Goal: Task Accomplishment & Management: Manage account settings

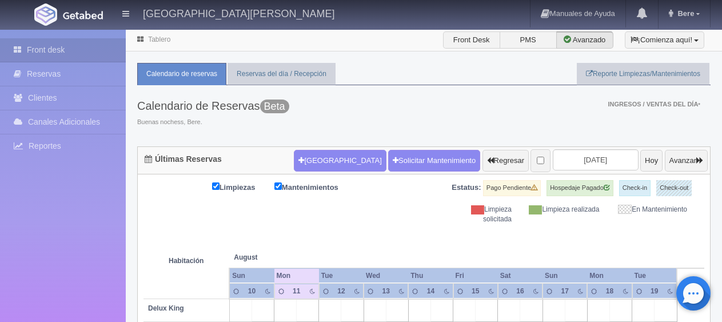
click at [312, 157] on button "[GEOGRAPHIC_DATA]" at bounding box center [340, 161] width 92 height 22
click at [314, 158] on button "Nueva Reserva" at bounding box center [340, 161] width 92 height 22
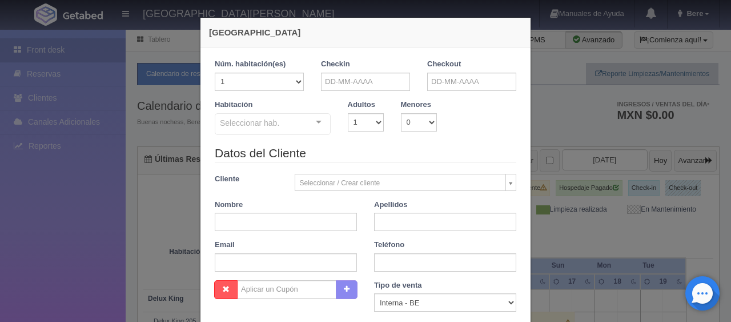
checkbox input "false"
click at [339, 78] on input "text" at bounding box center [365, 82] width 89 height 18
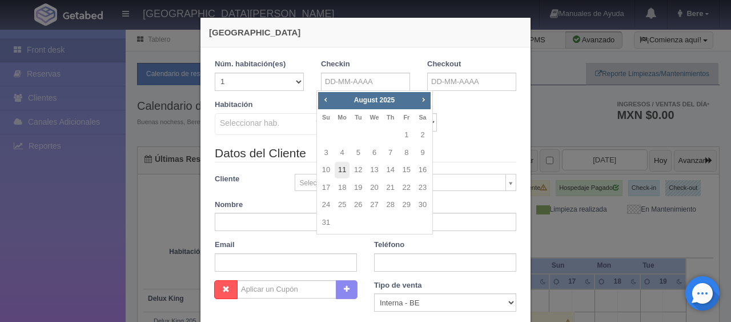
click at [342, 170] on link "11" at bounding box center [342, 170] width 15 height 17
type input "11-08-2025"
checkbox input "false"
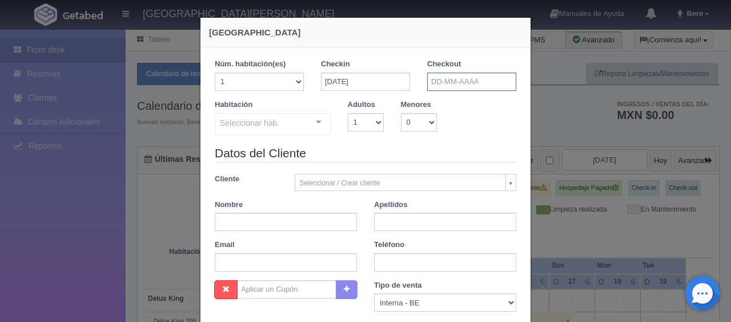
drag, startPoint x: 455, startPoint y: 86, endPoint x: 459, endPoint y: 90, distance: 6.5
click at [455, 86] on input "text" at bounding box center [471, 82] width 89 height 18
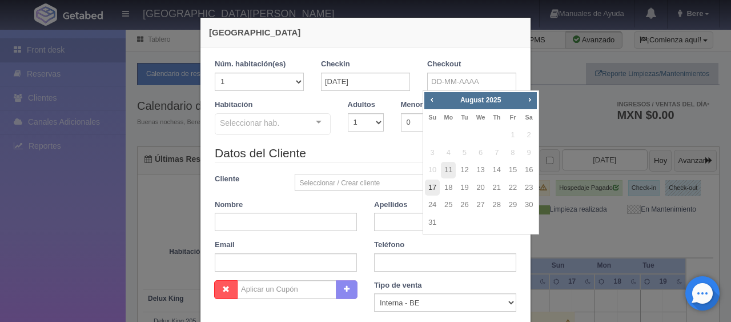
click at [434, 182] on link "17" at bounding box center [432, 187] width 15 height 17
type input "17-08-2025"
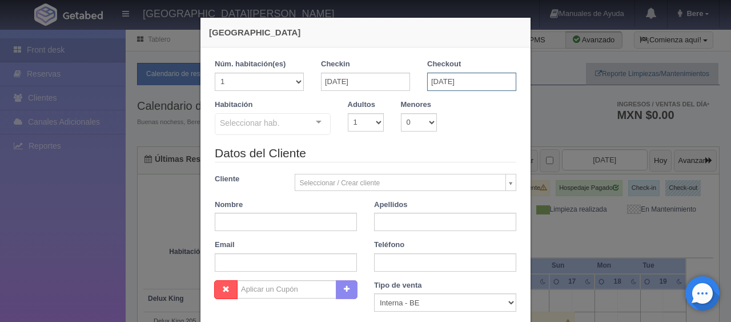
click at [455, 82] on input "17-08-2025" at bounding box center [471, 82] width 89 height 18
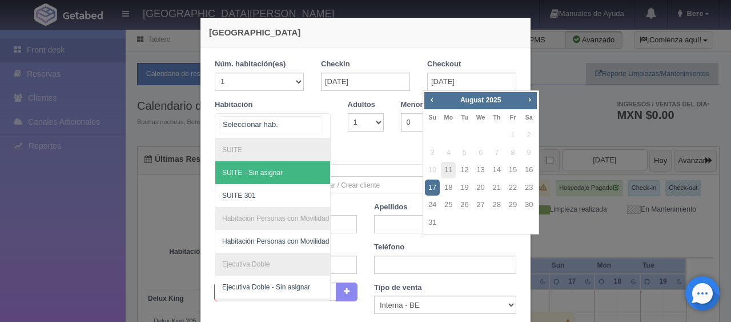
drag, startPoint x: 313, startPoint y: 115, endPoint x: 316, endPoint y: 141, distance: 25.3
click at [315, 116] on div at bounding box center [318, 122] width 23 height 17
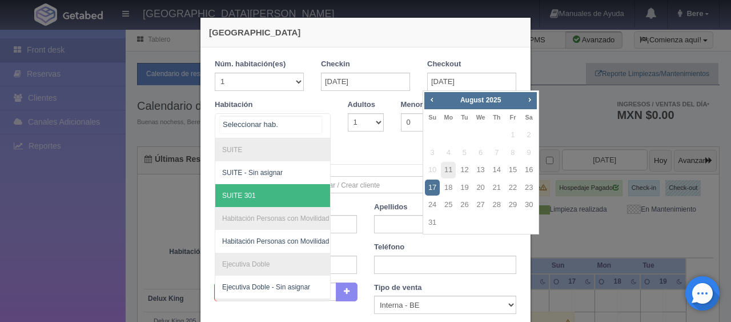
scroll to position [167, 0]
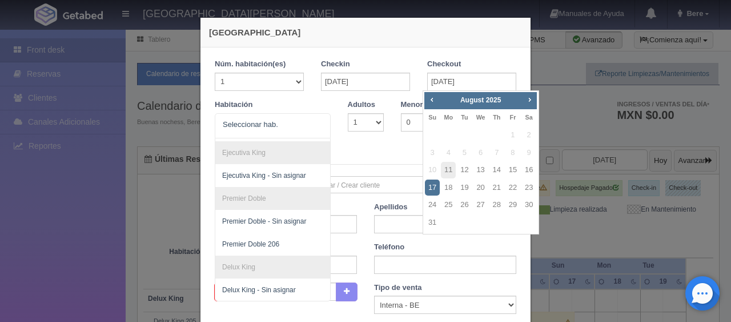
click at [667, 257] on div "Nueva Reserva 1 Núm. habitación(es) 1 2 3 4 5 6 7 8 9 10 11 12 13 14 15 16 17 1…" at bounding box center [365, 161] width 731 height 322
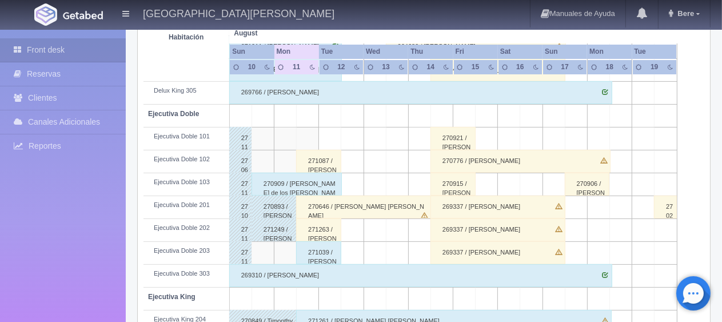
scroll to position [229, 0]
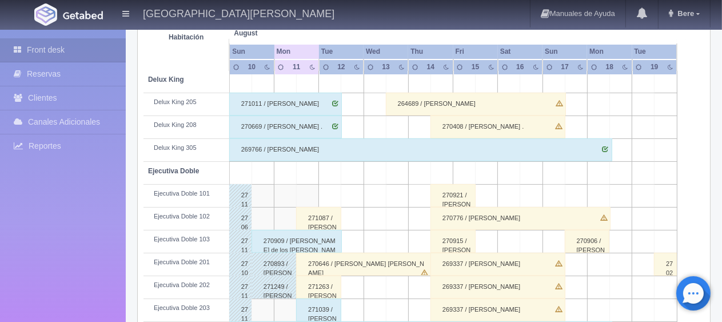
click at [208, 230] on td "Ejecutiva Doble 103" at bounding box center [186, 241] width 86 height 23
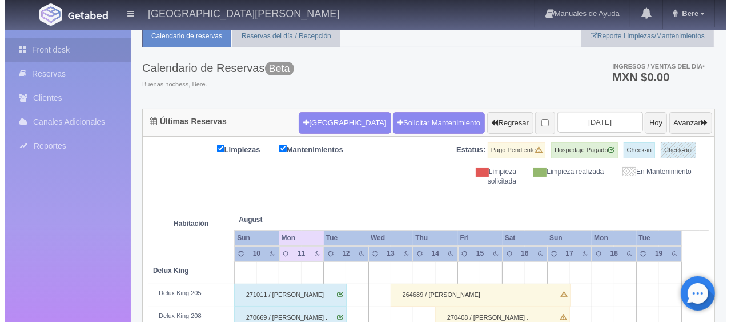
scroll to position [0, 0]
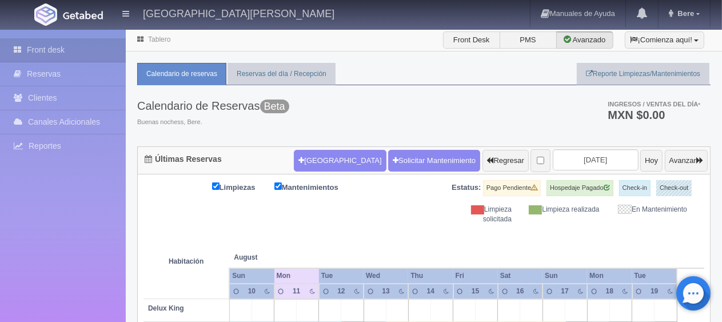
click at [319, 170] on form "Nueva Reserva Solicitar Mantenimiento Regresar 2025-08-12 Hoy Avanzar" at bounding box center [501, 161] width 414 height 24
click at [325, 166] on button "Nueva Reserva" at bounding box center [340, 161] width 92 height 22
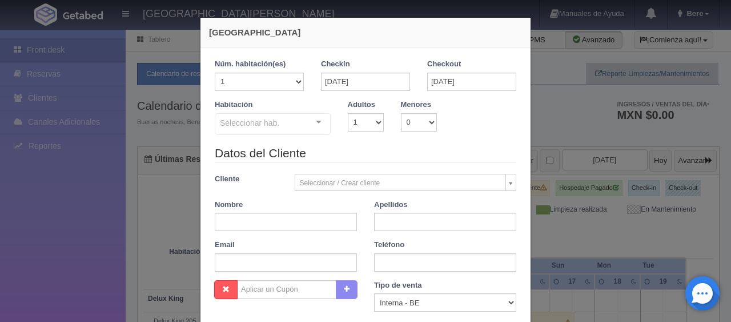
checkbox input "false"
click at [386, 79] on input "[DATE]" at bounding box center [365, 82] width 89 height 18
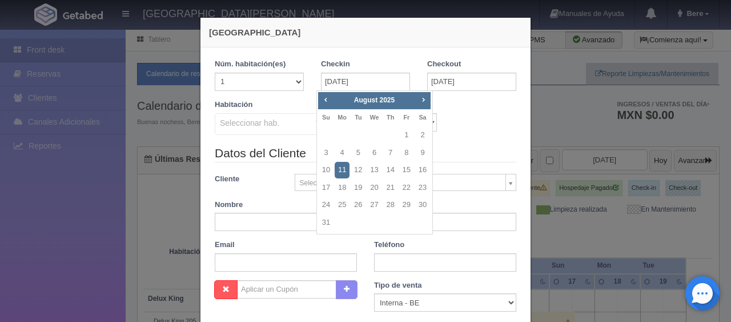
click at [471, 115] on div "Habitación Seleccionar hab. SUITE SUITE - Sin asignar SUITE 301 Habitación Pers…" at bounding box center [365, 121] width 319 height 45
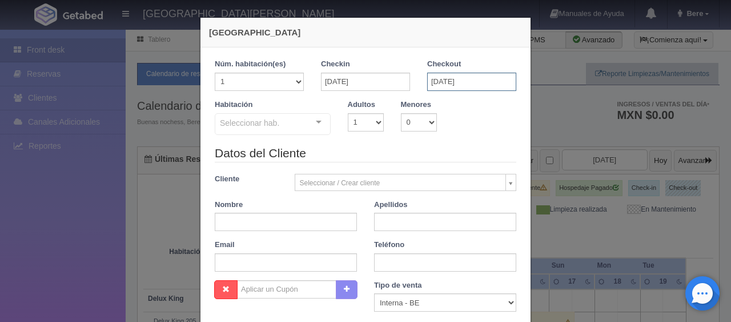
click at [448, 81] on input "17-08-2025" at bounding box center [471, 82] width 89 height 18
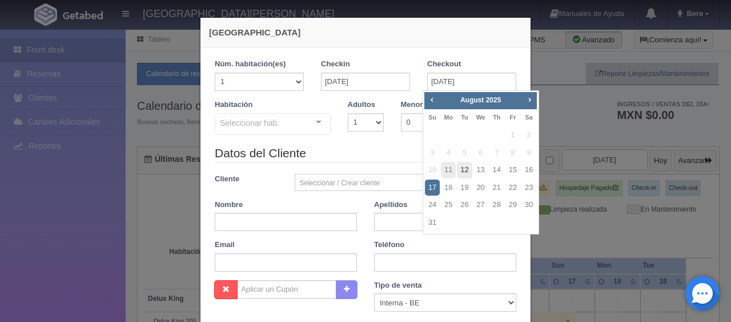
click at [465, 175] on link "12" at bounding box center [464, 170] width 15 height 17
type input "12-08-2025"
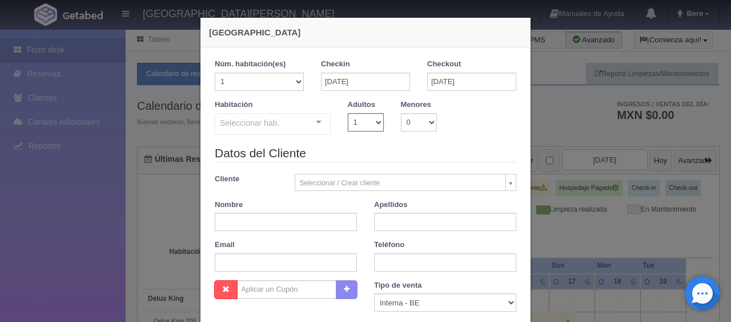
click at [366, 120] on select "1 2 3 4 5 6 7 8 9 10" at bounding box center [366, 122] width 36 height 18
click at [299, 128] on div "Seleccionar hab." at bounding box center [273, 124] width 116 height 22
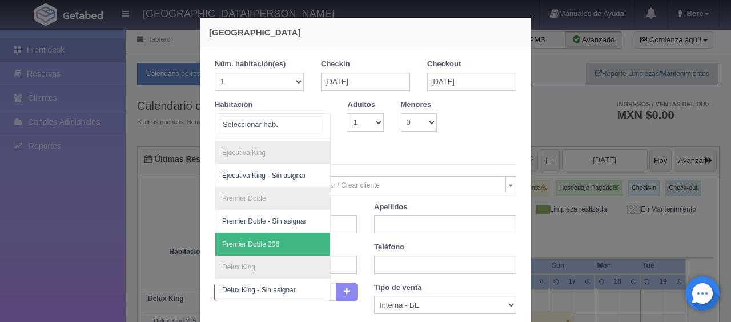
scroll to position [114, 0]
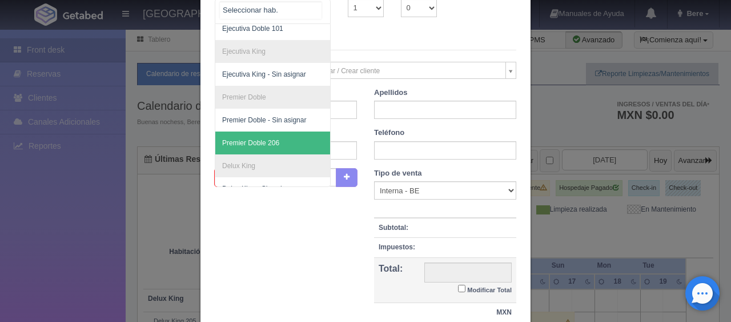
click at [278, 143] on span "Premier Doble 206" at bounding box center [311, 142] width 192 height 23
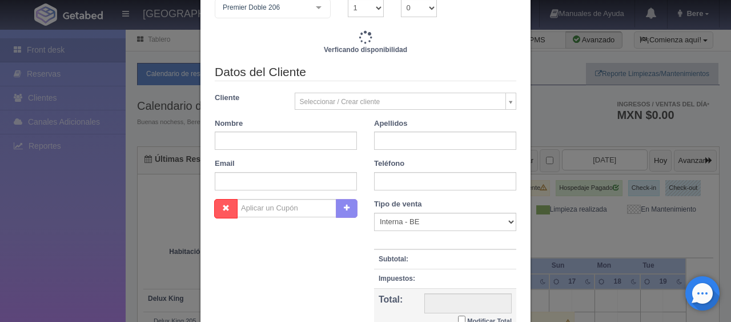
checkbox input "false"
type input "1399.00"
checkbox input "false"
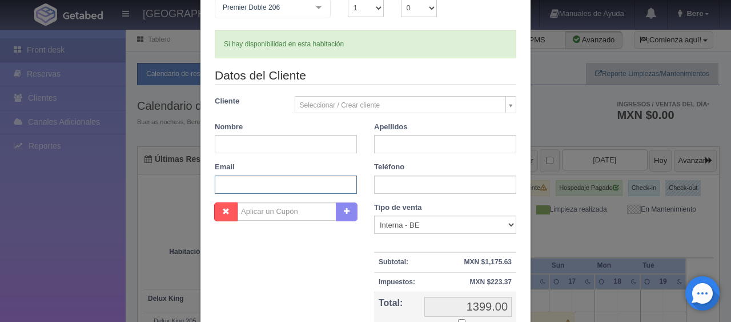
click at [302, 187] on input "text" at bounding box center [286, 184] width 142 height 18
type input "scardo.656191@guest.booking.com"
click at [254, 144] on input "text" at bounding box center [286, 144] width 142 height 18
click at [249, 179] on input "scardo.656191@guest.booking.com" at bounding box center [286, 184] width 142 height 18
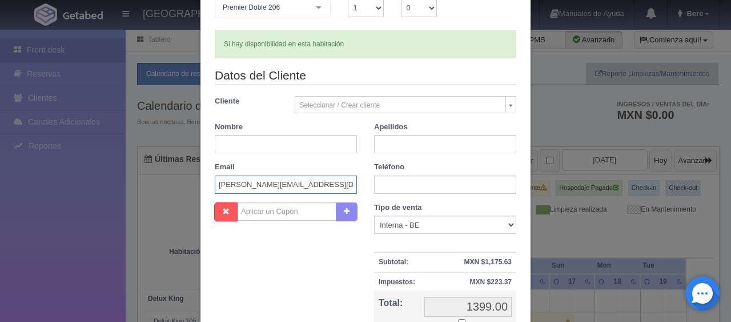
click at [249, 179] on input "scardo.656191@guest.booking.com" at bounding box center [286, 184] width 142 height 18
click at [270, 141] on input "text" at bounding box center [286, 144] width 142 height 18
paste input "Miguel Angel García Aveces"
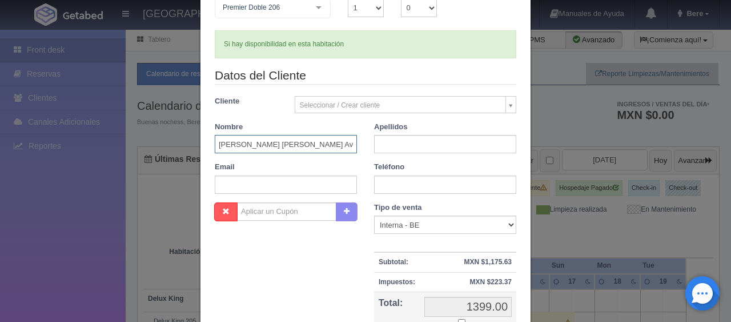
drag, startPoint x: 336, startPoint y: 148, endPoint x: 256, endPoint y: 147, distance: 80.0
click at [256, 147] on input "Miguel Angel García Aveces" at bounding box center [286, 144] width 142 height 18
type input "[PERSON_NAME]"
paste input "García Aveces"
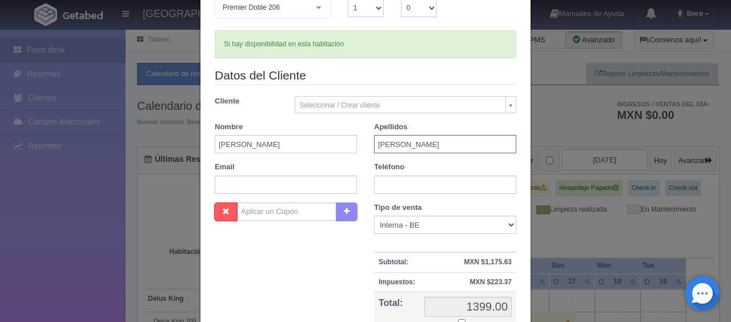
type input "García Aveces"
click at [425, 174] on div "Teléfono" at bounding box center [445, 178] width 159 height 32
click at [423, 176] on input "text" at bounding box center [445, 184] width 142 height 18
paste input "+52 1 378 110 5879"
type input "+52 1 378 110 5879"
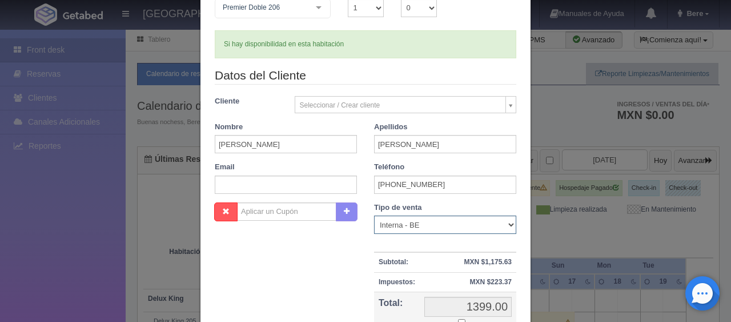
click at [407, 228] on select "Correo Electronico Interna - BE Llamada OTA Externa Otro WALK IN" at bounding box center [445, 224] width 142 height 18
select select "walkin"
click at [374, 215] on select "Correo Electronico Interna - BE Llamada OTA Externa Otro WALK IN" at bounding box center [445, 224] width 142 height 18
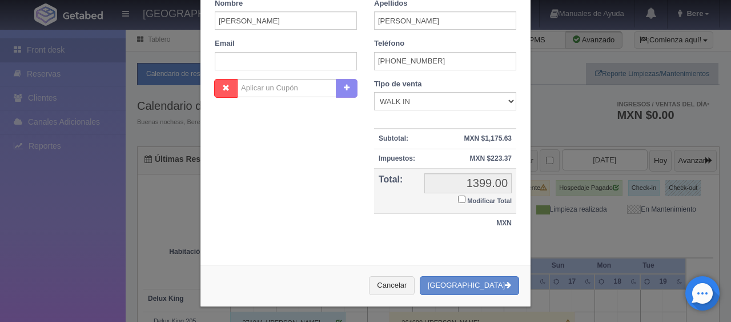
click at [469, 199] on small "Modificar Total" at bounding box center [489, 200] width 45 height 7
click at [466, 199] on input "Modificar Total" at bounding box center [461, 198] width 7 height 7
checkbox input "true"
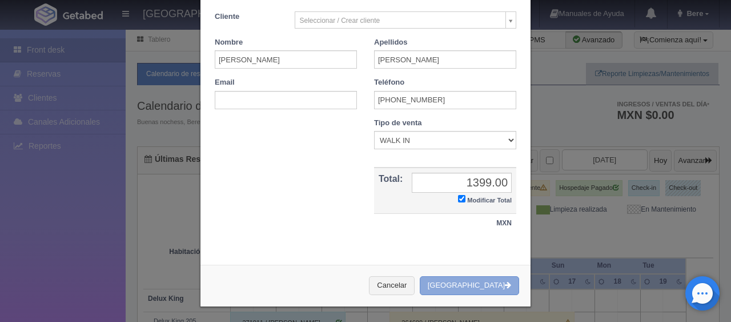
click at [505, 278] on button "[GEOGRAPHIC_DATA]" at bounding box center [469, 285] width 99 height 19
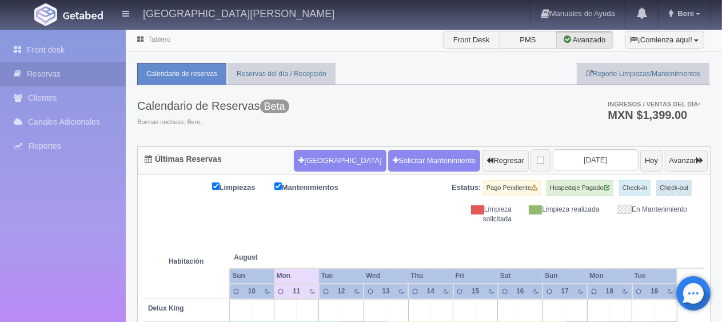
scroll to position [229, 0]
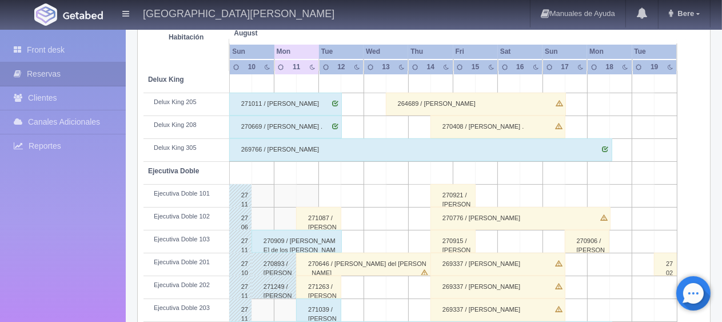
click at [181, 226] on td "Ejecutiva Doble 102" at bounding box center [186, 218] width 86 height 23
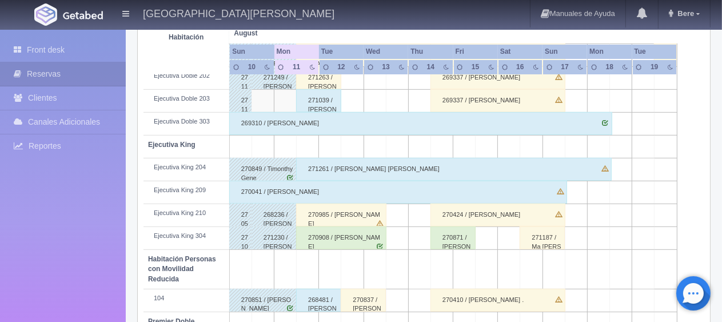
scroll to position [552, 0]
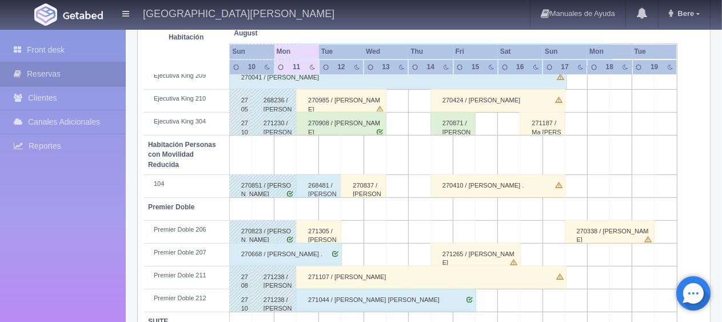
click at [309, 225] on div "271305 / Miguel Angel García Aveces" at bounding box center [318, 231] width 45 height 23
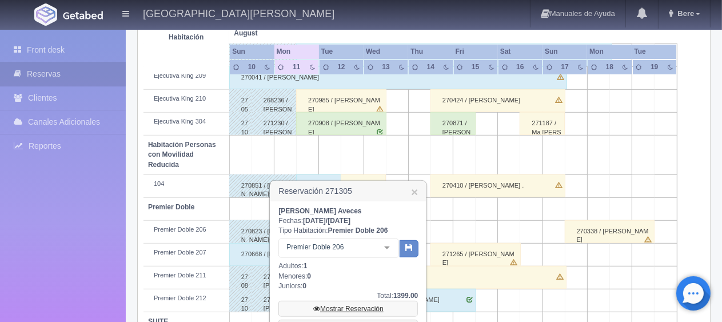
click at [352, 310] on link "Mostrar Reservación" at bounding box center [347, 309] width 139 height 16
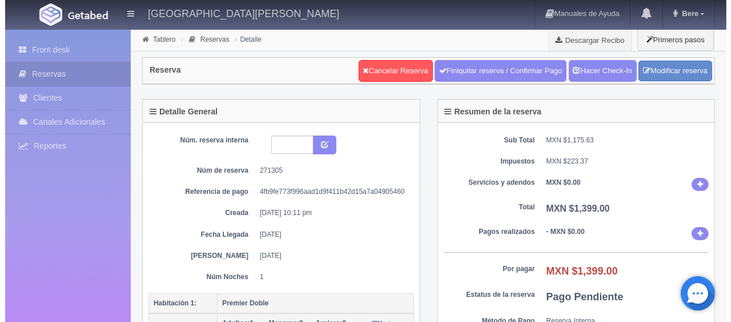
scroll to position [114, 0]
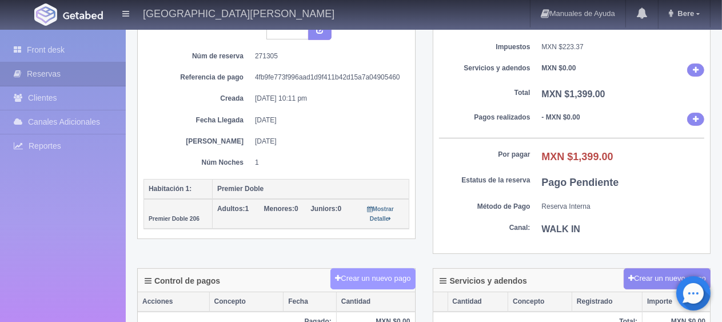
click at [383, 268] on button "Crear un nuevo pago" at bounding box center [372, 278] width 85 height 21
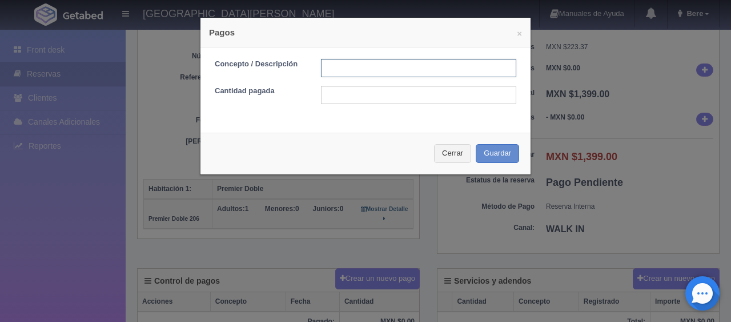
click at [423, 67] on input "text" at bounding box center [418, 68] width 195 height 18
type input "Total Tarjeta"
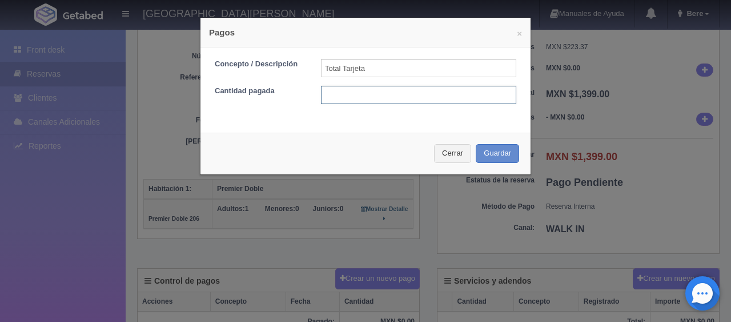
click at [425, 91] on input "text" at bounding box center [418, 95] width 195 height 18
type input "1399"
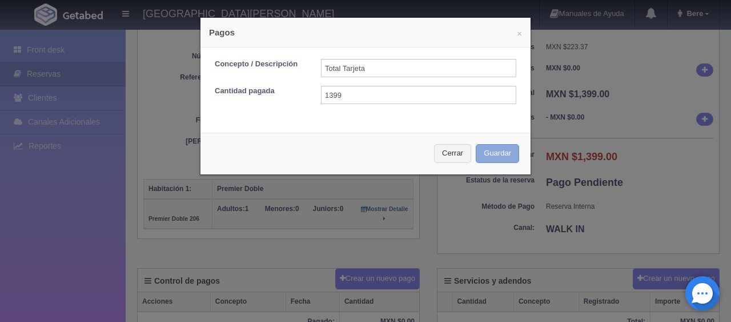
click at [476, 144] on button "Guardar" at bounding box center [497, 153] width 43 height 19
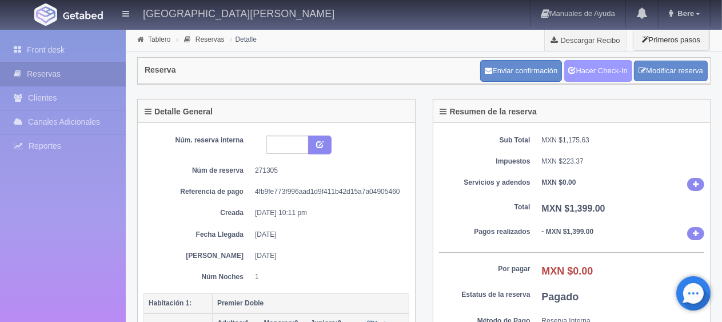
click at [613, 73] on link "Hacer Check-In" at bounding box center [598, 71] width 68 height 22
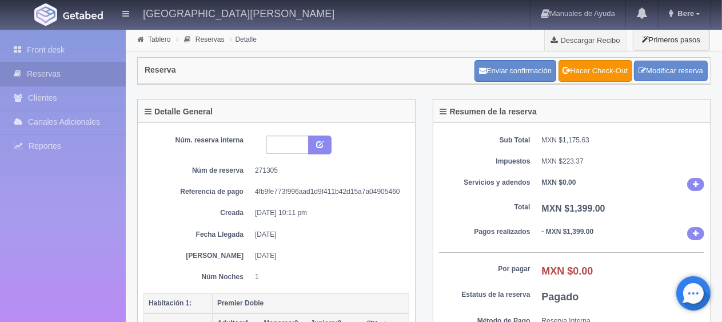
click at [571, 194] on div "Sub Total MXN $1,175.63 Impuestos MXN $223.37 Servicios y adendos MXN $0.00 Tot…" at bounding box center [571, 245] width 277 height 245
drag, startPoint x: 71, startPoint y: 57, endPoint x: 178, endPoint y: 10, distance: 117.2
click at [71, 57] on link "Front desk" at bounding box center [63, 49] width 126 height 23
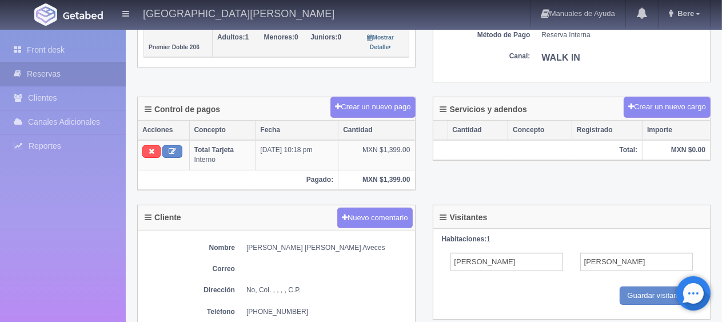
scroll to position [509, 0]
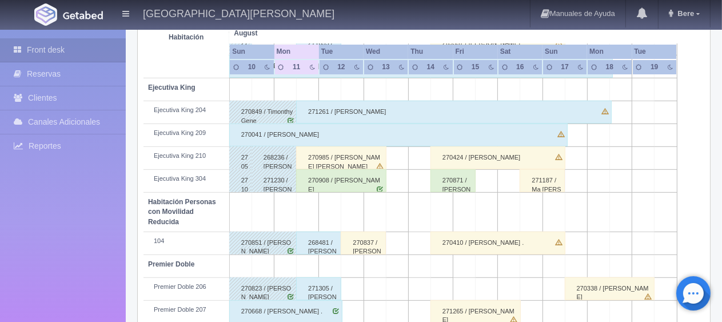
scroll to position [609, 0]
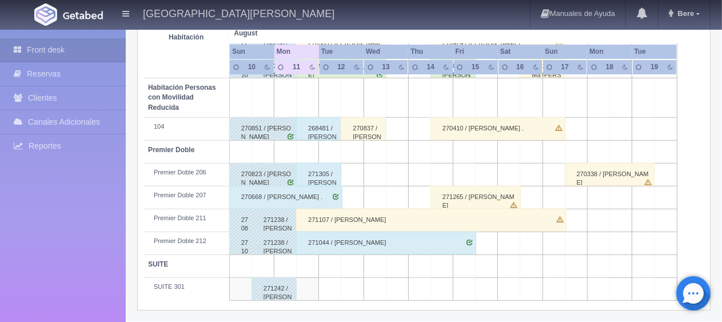
click at [406, 224] on div "271107 / OFELIA CORTES" at bounding box center [431, 220] width 270 height 23
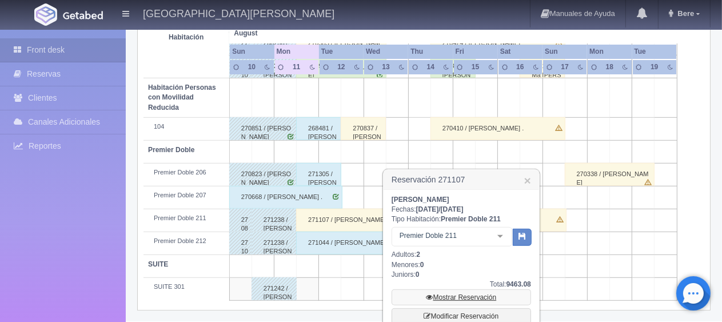
click at [462, 291] on link "Mostrar Reservación" at bounding box center [460, 297] width 139 height 16
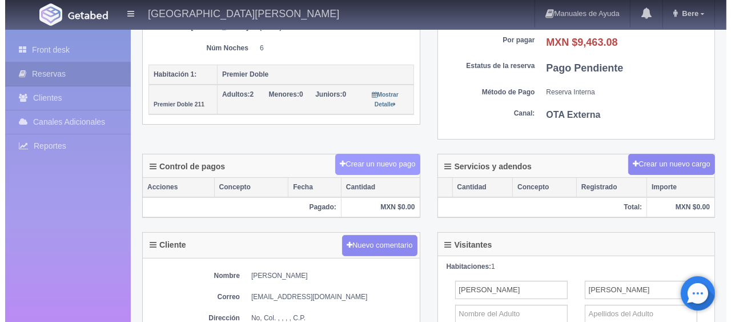
scroll to position [229, 0]
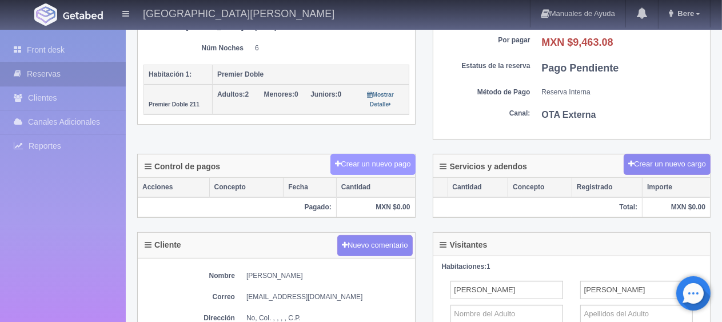
click at [390, 162] on button "Crear un nuevo pago" at bounding box center [372, 164] width 85 height 21
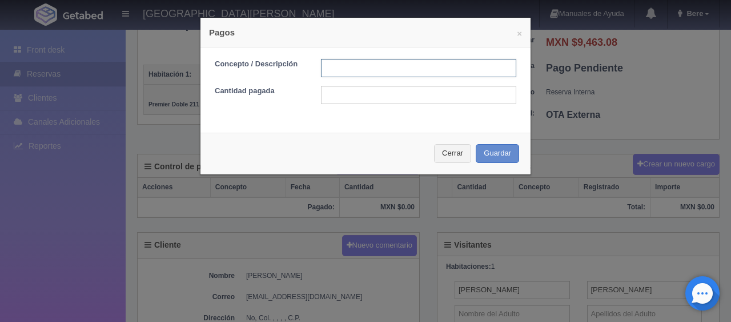
click at [471, 63] on input "text" at bounding box center [418, 68] width 195 height 18
type input "Total Tarjeta"
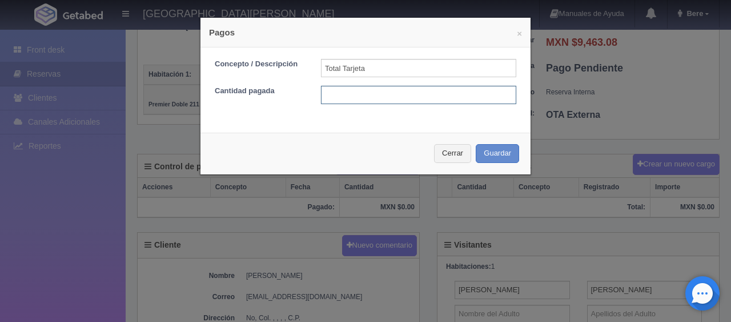
click at [439, 89] on input "text" at bounding box center [418, 95] width 195 height 18
type input "9463"
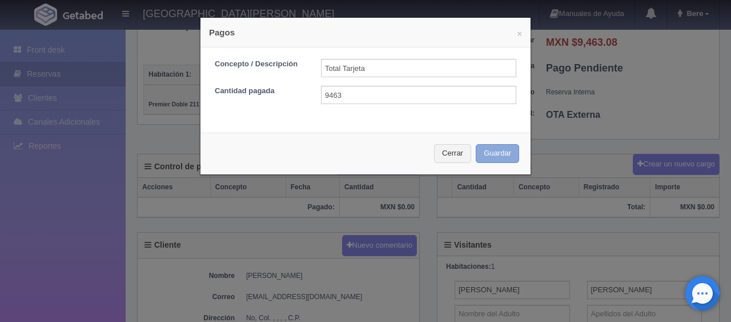
click at [476, 144] on button "Guardar" at bounding box center [497, 153] width 43 height 19
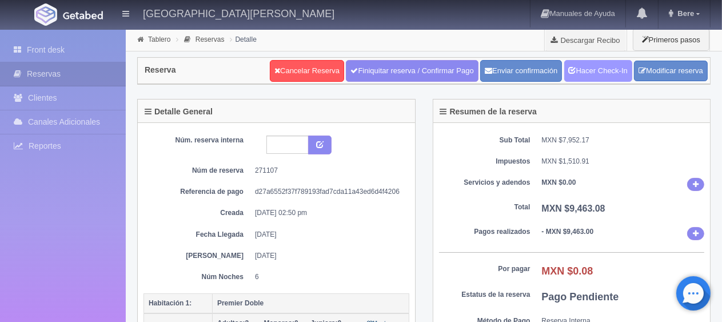
click at [623, 78] on link "Hacer Check-In" at bounding box center [598, 71] width 68 height 22
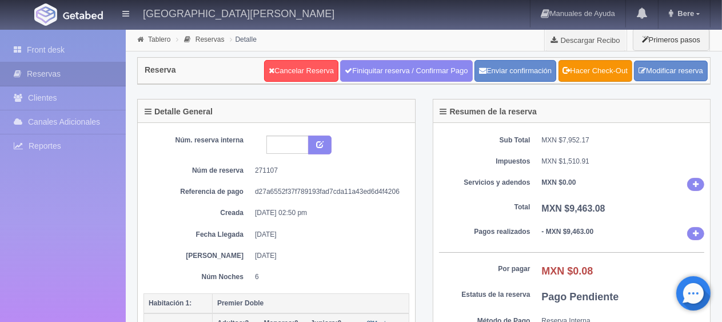
click at [319, 191] on dd "d27a6552f37f789193fad7cda11a43ed6d4f4206" at bounding box center [328, 192] width 146 height 10
click at [91, 49] on link "Front desk" at bounding box center [63, 49] width 126 height 23
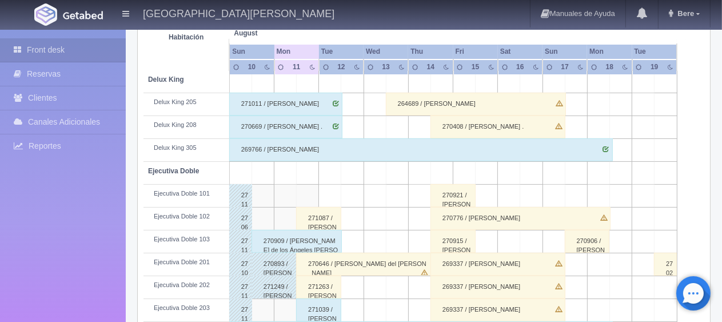
click at [323, 214] on div "271087 / Emma Benavidez" at bounding box center [318, 218] width 45 height 23
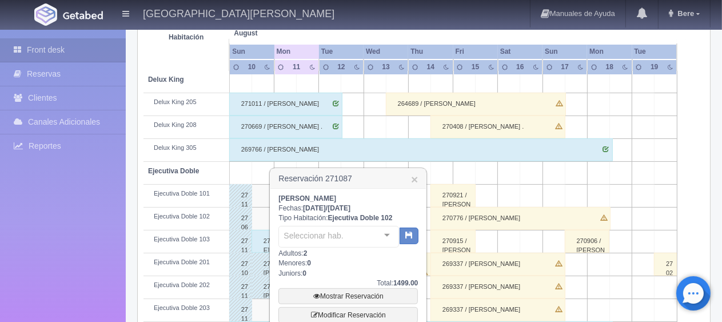
scroll to position [343, 0]
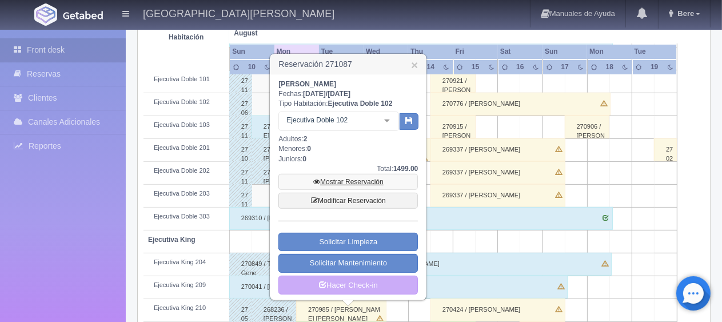
click at [379, 186] on link "Mostrar Reservación" at bounding box center [347, 182] width 139 height 16
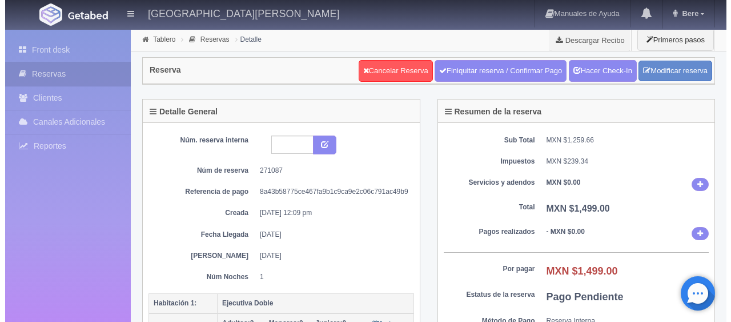
scroll to position [171, 0]
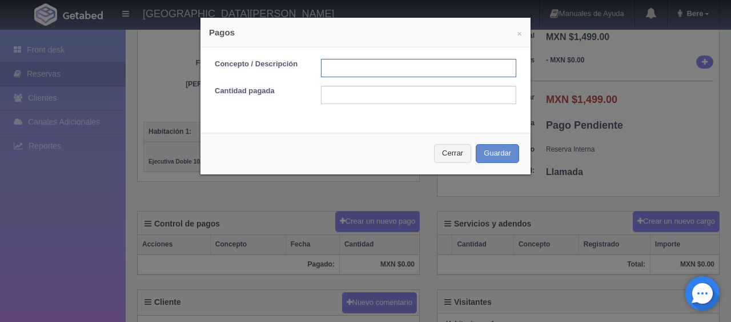
click at [409, 74] on input "text" at bounding box center [418, 68] width 195 height 18
type input "Total Tarjeta"
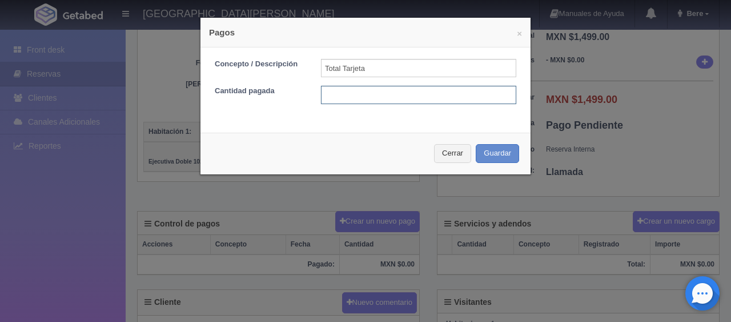
click at [444, 92] on input "text" at bounding box center [418, 95] width 195 height 18
type input "1499"
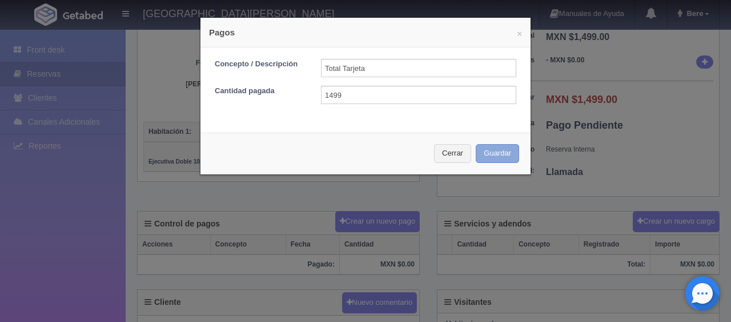
click at [476, 144] on button "Guardar" at bounding box center [497, 153] width 43 height 19
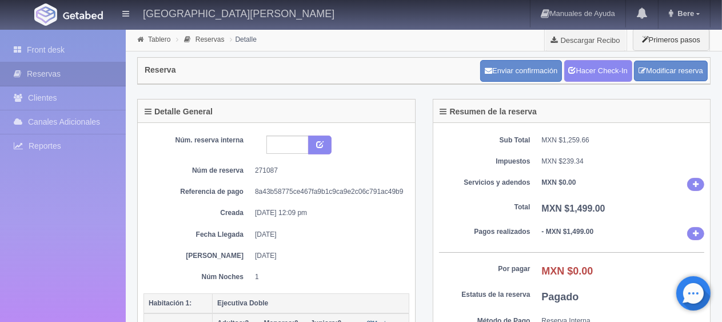
click at [534, 187] on dl "Servicios y adendos MXN $0.00" at bounding box center [572, 184] width 266 height 13
click at [608, 78] on link "Hacer Check-In" at bounding box center [598, 71] width 68 height 22
click at [321, 195] on div "Núm. reserva interna Núm de reserva 271087 Referencia de pago 8a43b58775ce467fa…" at bounding box center [276, 208] width 266 height 146
drag, startPoint x: 330, startPoint y: 202, endPoint x: 212, endPoint y: 145, distance: 130.6
click at [211, 154] on div "Núm. reserva interna Núm de reserva 271087 Referencia de pago 8a43b58775ce467fa…" at bounding box center [276, 208] width 266 height 146
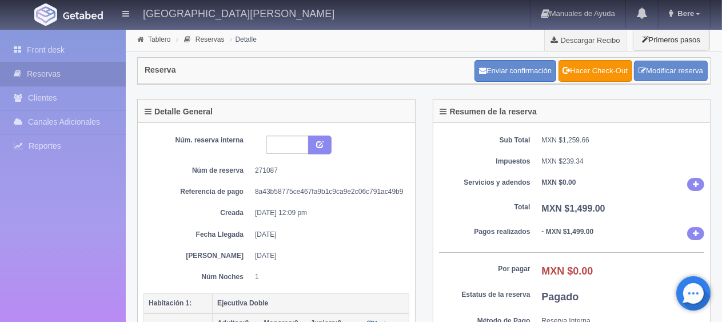
drag, startPoint x: 248, startPoint y: 225, endPoint x: 201, endPoint y: 149, distance: 89.3
click at [193, 151] on div "Núm. reserva interna Núm de reserva 271087 Referencia de pago 8a43b58775ce467fa…" at bounding box center [276, 208] width 266 height 146
click at [404, 255] on div "Núm. reserva interna Núm de reserva 271087 Referencia de pago 8a43b58775ce467fa…" at bounding box center [276, 208] width 266 height 146
drag, startPoint x: 305, startPoint y: 258, endPoint x: 208, endPoint y: 200, distance: 112.5
click at [208, 207] on div "Núm. reserva interna Núm de reserva 271087 Referencia de pago 8a43b58775ce467fa…" at bounding box center [276, 208] width 266 height 146
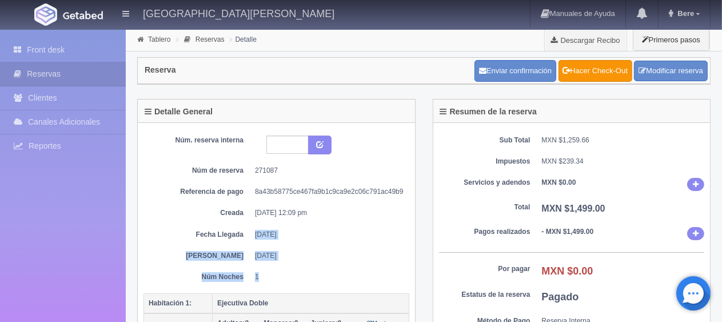
drag, startPoint x: 319, startPoint y: 277, endPoint x: 187, endPoint y: 138, distance: 190.8
click at [178, 135] on div "Núm. reserva interna Núm de reserva 271087 Referencia de pago 8a43b58775ce467fa…" at bounding box center [276, 208] width 266 height 146
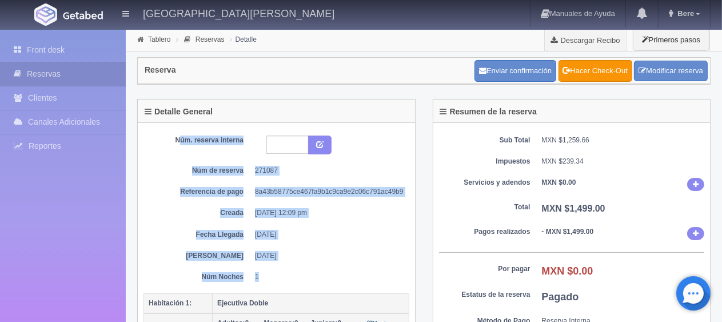
click at [275, 210] on dd "[DATE] 12:09 pm" at bounding box center [328, 213] width 146 height 10
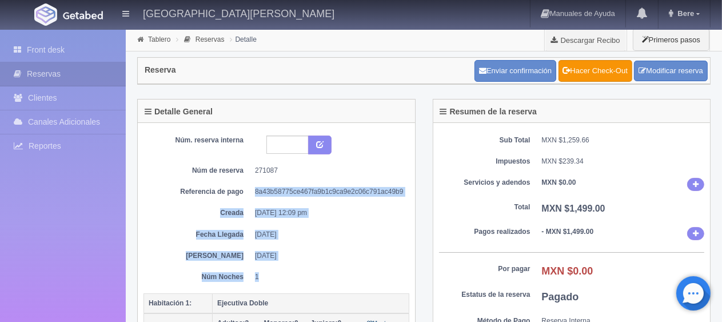
drag, startPoint x: 283, startPoint y: 273, endPoint x: 187, endPoint y: 178, distance: 134.5
click at [187, 178] on div "Núm. reserva interna Núm de reserva 271087 Referencia de pago 8a43b58775ce467fa…" at bounding box center [276, 208] width 266 height 146
click at [363, 258] on dd "[DATE]" at bounding box center [328, 256] width 146 height 10
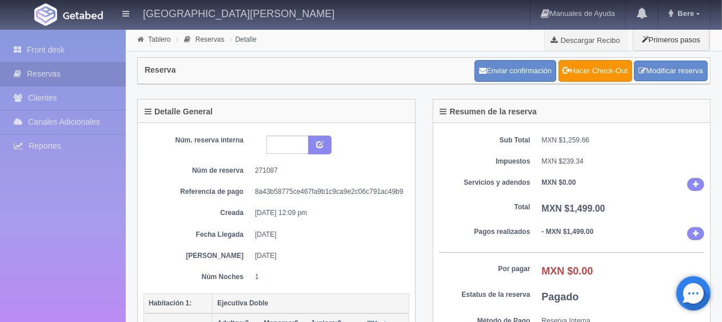
click at [301, 278] on dd "1" at bounding box center [328, 277] width 146 height 10
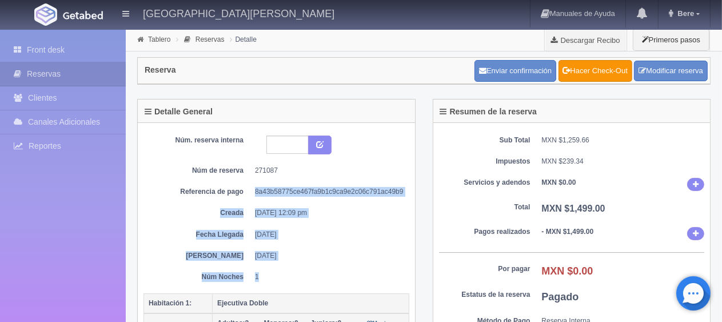
drag, startPoint x: 313, startPoint y: 275, endPoint x: 151, endPoint y: 178, distance: 188.9
click at [151, 178] on div "Núm. reserva interna Núm de reserva 271087 Referencia de pago 8a43b58775ce467fa…" at bounding box center [276, 208] width 266 height 146
click at [238, 215] on dt "Creada" at bounding box center [197, 213] width 91 height 10
click at [313, 252] on dd "[DATE]" at bounding box center [328, 256] width 146 height 10
drag, startPoint x: 289, startPoint y: 287, endPoint x: 183, endPoint y: 160, distance: 165.1
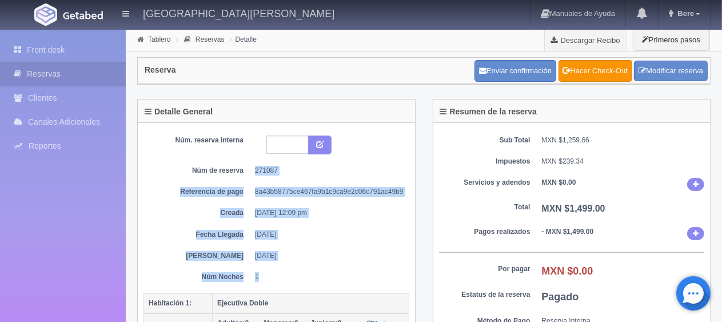
click at [183, 160] on div "Núm. reserva interna Núm de reserva 271087 Referencia de pago 8a43b58775ce467fa…" at bounding box center [276, 211] width 266 height 165
click at [348, 237] on dd "11-08-2025" at bounding box center [328, 235] width 146 height 10
drag, startPoint x: 318, startPoint y: 289, endPoint x: 155, endPoint y: 184, distance: 193.3
click at [152, 187] on div "Núm. reserva interna Núm de reserva 271087 Referencia de pago 8a43b58775ce467fa…" at bounding box center [276, 211] width 266 height 165
click at [272, 244] on div "Núm. reserva interna Núm de reserva 271087 Referencia de pago 8a43b58775ce467fa…" at bounding box center [276, 208] width 266 height 146
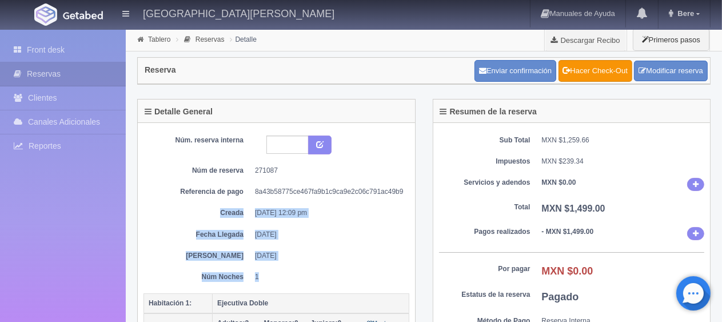
drag, startPoint x: 267, startPoint y: 269, endPoint x: 224, endPoint y: 168, distance: 109.3
click at [206, 178] on div "Núm. reserva interna Núm de reserva 271087 Referencia de pago 8a43b58775ce467fa…" at bounding box center [276, 208] width 266 height 146
click at [333, 238] on div "Núm. reserva interna Núm de reserva 271087 Referencia de pago 8a43b58775ce467fa…" at bounding box center [276, 208] width 266 height 146
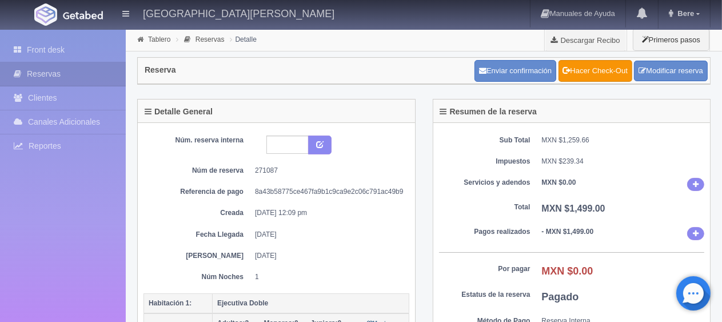
click at [302, 289] on div "Núm. reserva interna Núm de reserva 271087 Referencia de pago 8a43b58775ce467fa…" at bounding box center [276, 211] width 266 height 165
click at [83, 45] on link "Front desk" at bounding box center [63, 49] width 126 height 23
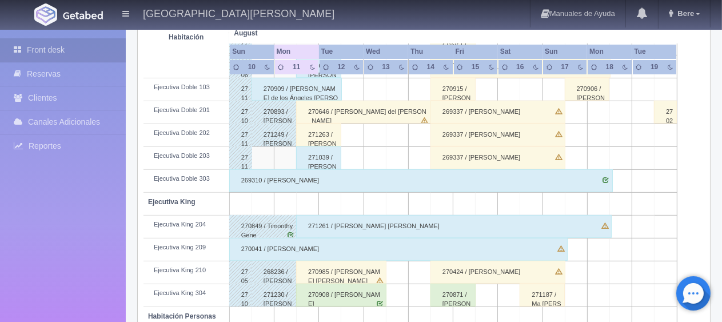
scroll to position [266, 0]
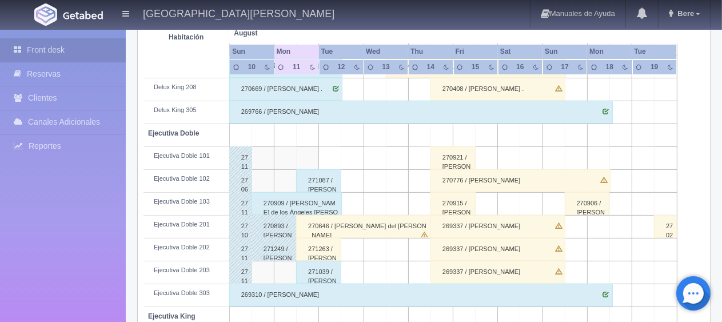
click at [356, 227] on div "270646 / [PERSON_NAME]" at bounding box center [363, 226] width 135 height 23
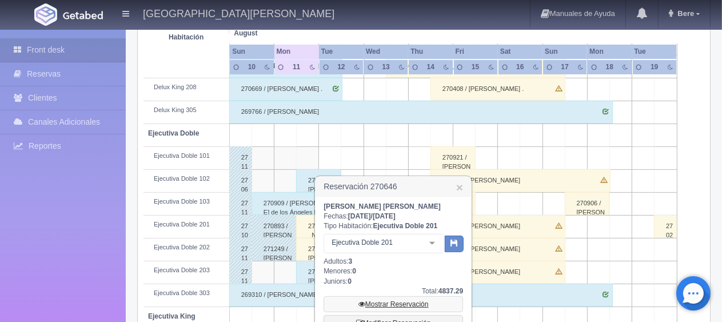
click at [358, 303] on icon at bounding box center [361, 304] width 7 height 7
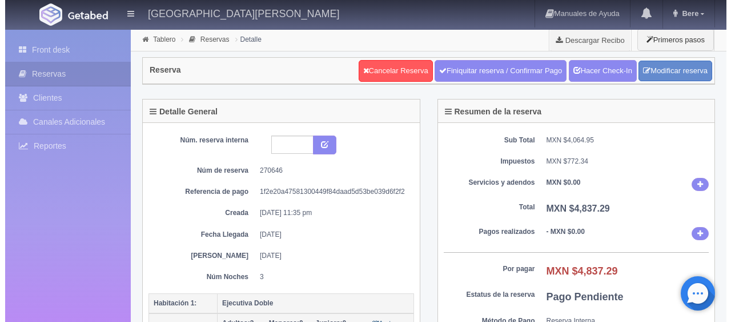
scroll to position [171, 0]
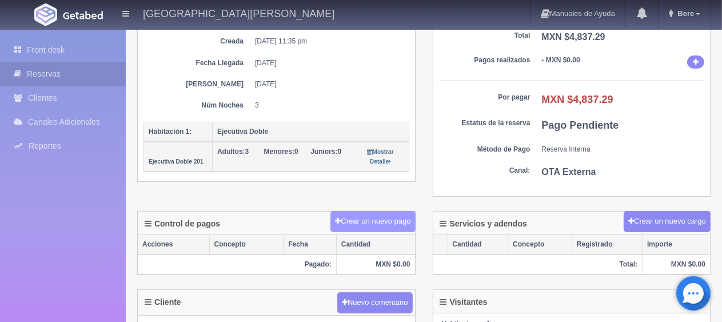
click at [369, 230] on button "Crear un nuevo pago" at bounding box center [372, 221] width 85 height 21
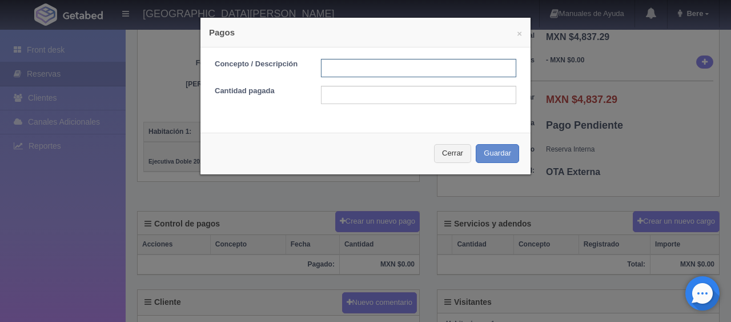
click at [387, 63] on input "text" at bounding box center [418, 68] width 195 height 18
type input "Total Efectivo"
click at [395, 59] on input "Total Efectivo" at bounding box center [418, 68] width 195 height 18
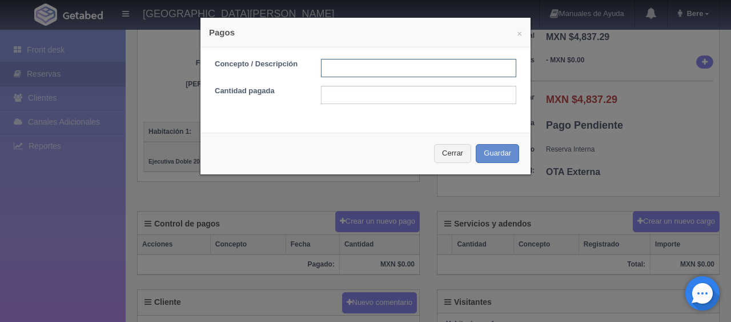
click at [399, 70] on input "text" at bounding box center [418, 68] width 195 height 18
type input "Total Tarjeta"
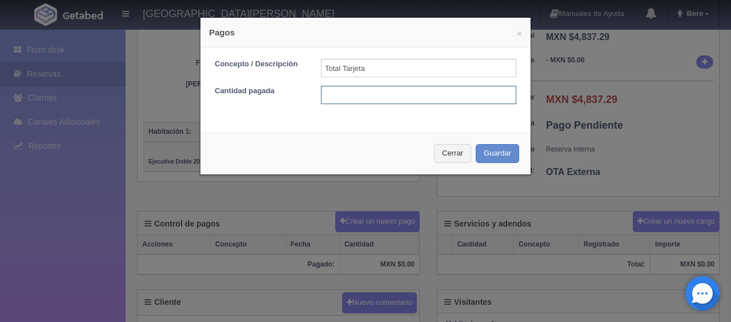
click at [405, 95] on input "text" at bounding box center [418, 95] width 195 height 18
type input "4837.29"
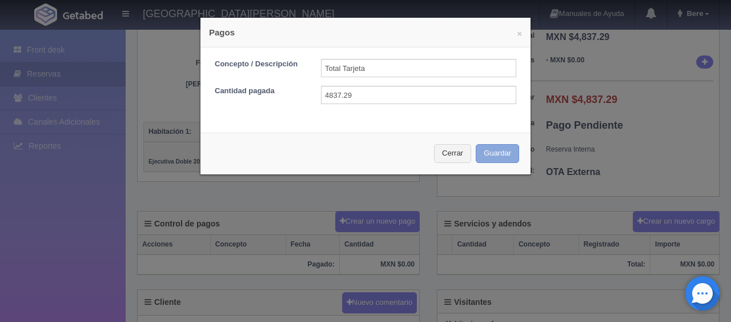
click at [503, 159] on button "Guardar" at bounding box center [497, 153] width 43 height 19
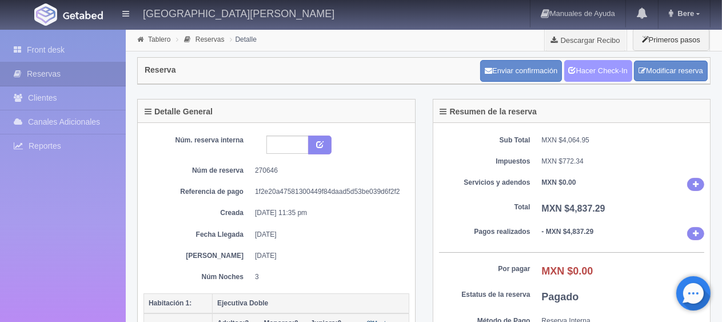
click at [582, 67] on link "Hacer Check-In" at bounding box center [598, 71] width 68 height 22
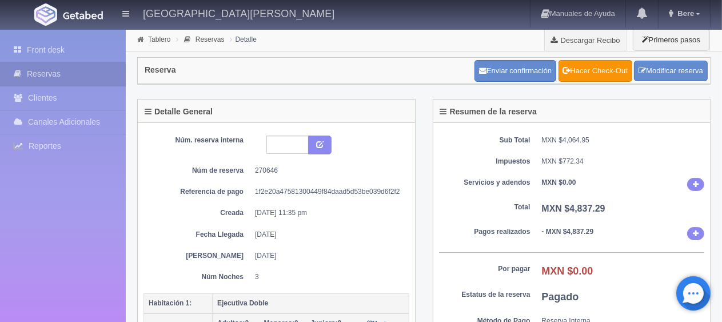
drag, startPoint x: 345, startPoint y: 205, endPoint x: 323, endPoint y: 202, distance: 21.9
click at [346, 205] on div "Núm. reserva interna Núm de reserva 270646 Referencia de pago 1f2e20a4758130044…" at bounding box center [276, 208] width 266 height 146
click at [66, 51] on link "Front desk" at bounding box center [63, 49] width 126 height 23
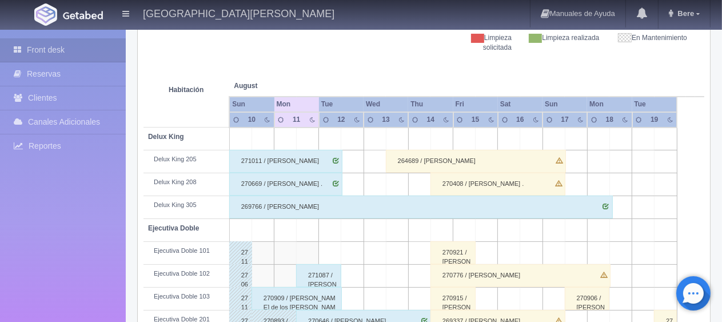
scroll to position [343, 0]
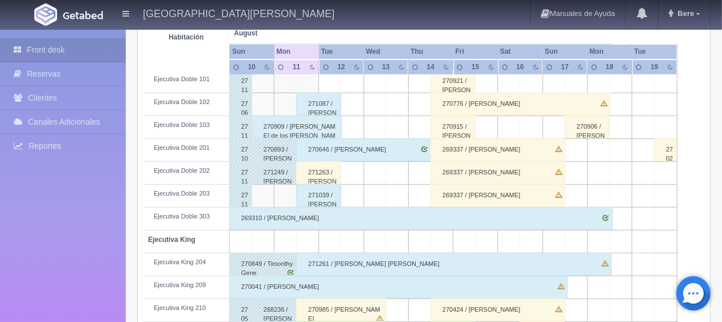
click at [330, 170] on div "271263 / [PERSON_NAME]" at bounding box center [318, 172] width 45 height 23
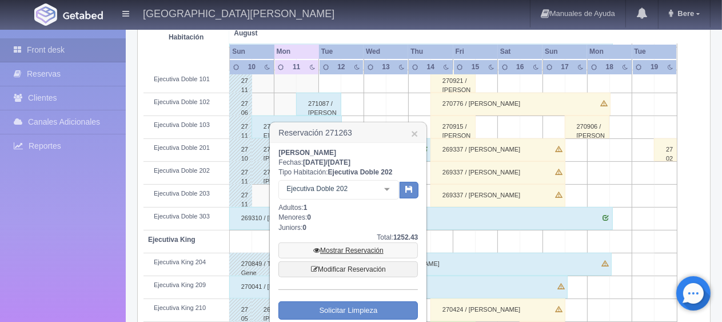
click at [360, 244] on link "Mostrar Reservación" at bounding box center [347, 250] width 139 height 16
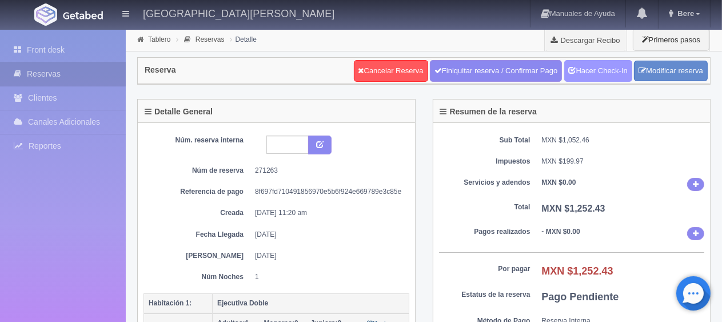
click at [566, 76] on link "Hacer Check-In" at bounding box center [598, 71] width 68 height 22
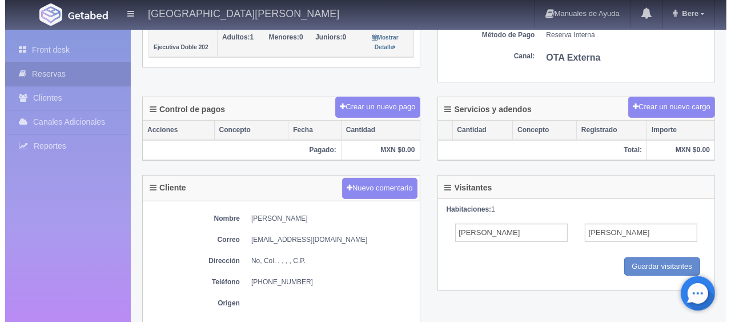
scroll to position [171, 0]
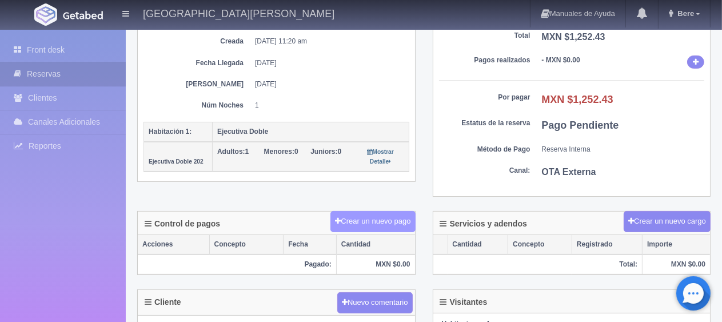
click at [379, 215] on button "Crear un nuevo pago" at bounding box center [372, 221] width 85 height 21
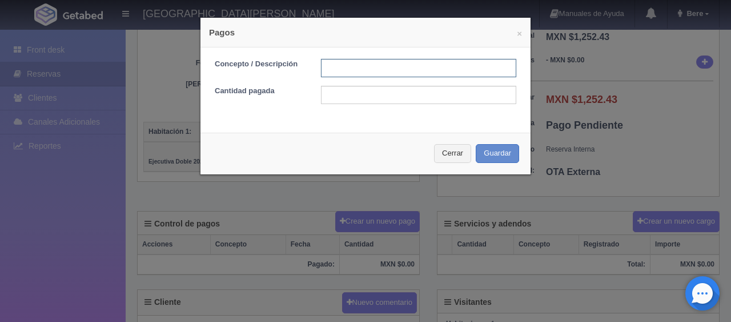
click at [389, 74] on input "text" at bounding box center [418, 68] width 195 height 18
type input "Total Tarjeta"
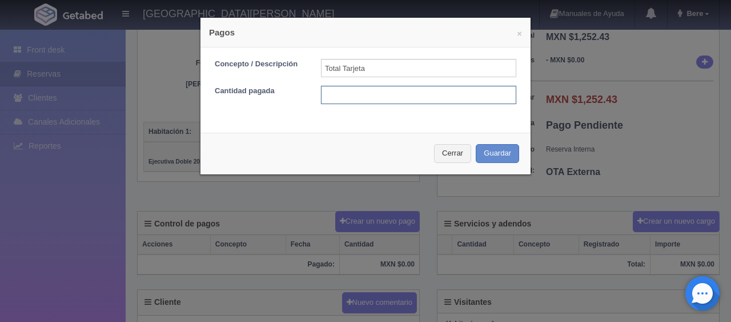
click at [418, 93] on input "text" at bounding box center [418, 95] width 195 height 18
type input "1252.43"
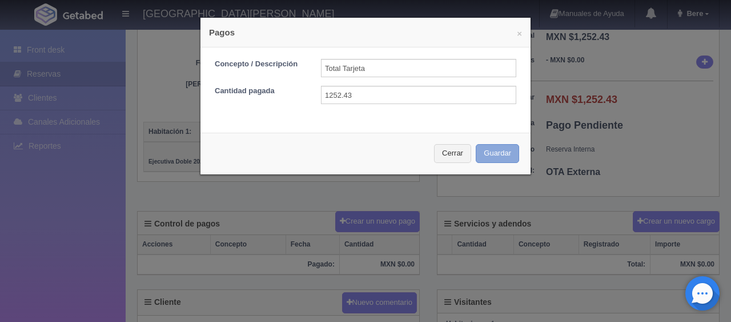
click at [494, 155] on button "Guardar" at bounding box center [497, 153] width 43 height 19
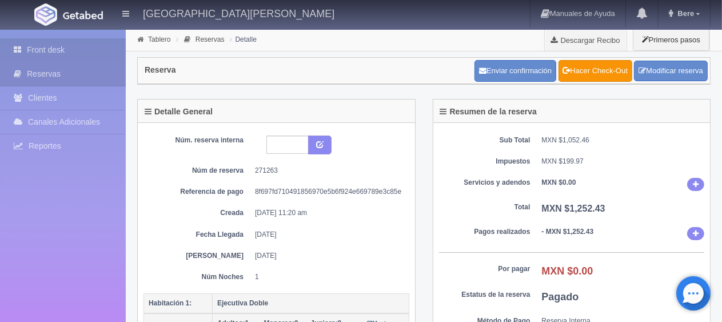
click at [87, 51] on link "Front desk" at bounding box center [63, 49] width 126 height 23
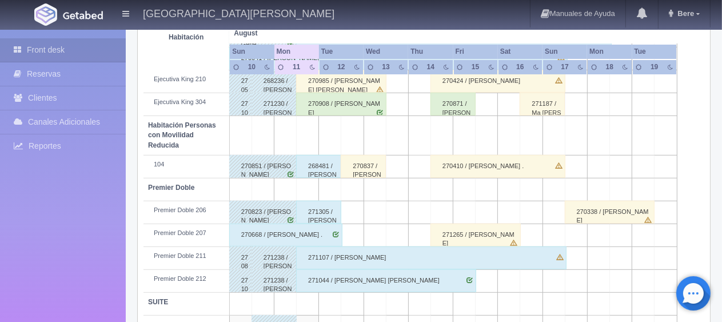
scroll to position [457, 0]
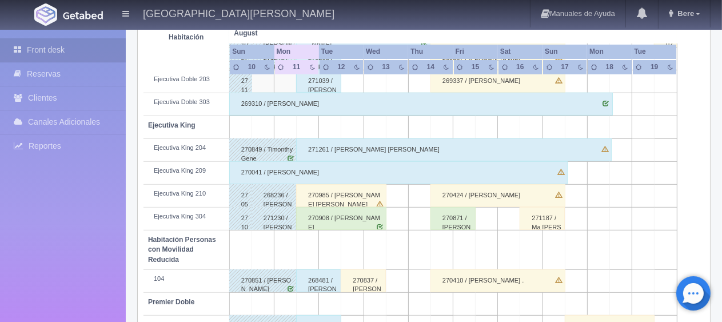
click at [357, 199] on div "270985 / RODRIGO ISRAEL HERNANDEZ" at bounding box center [341, 195] width 90 height 23
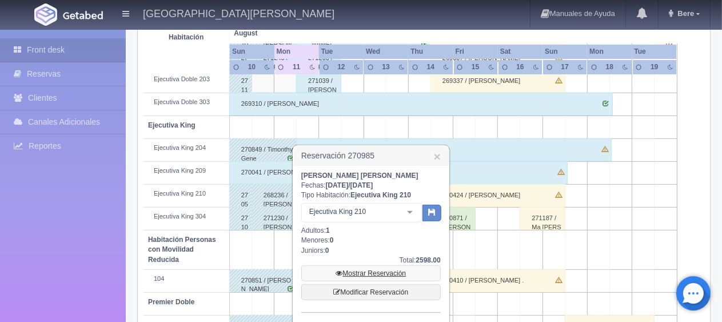
click at [398, 273] on link "Mostrar Reservación" at bounding box center [370, 273] width 139 height 16
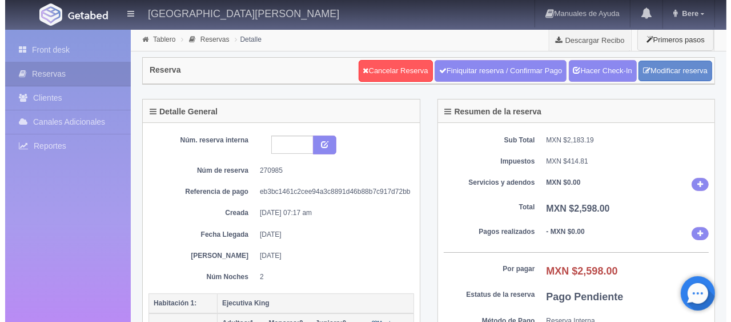
scroll to position [229, 0]
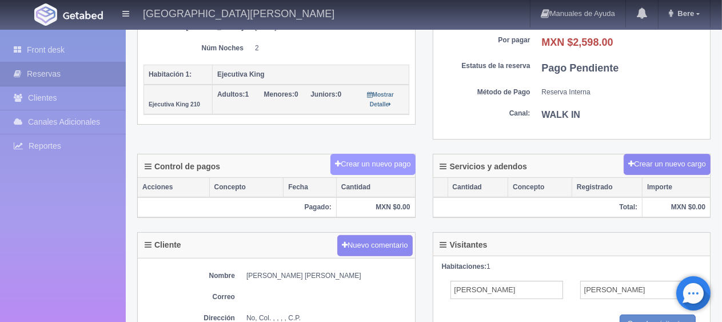
click at [389, 165] on button "Crear un nuevo pago" at bounding box center [372, 164] width 85 height 21
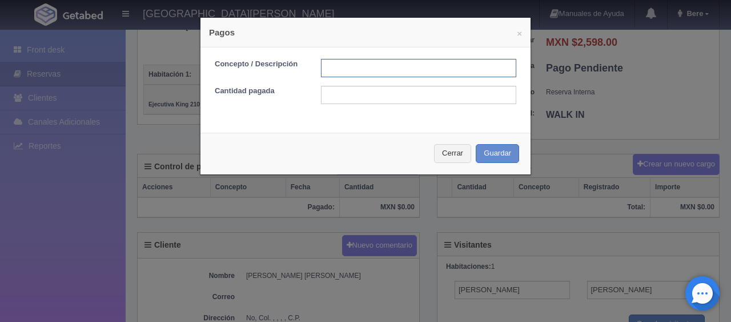
click at [409, 67] on input "text" at bounding box center [418, 68] width 195 height 18
type input "Total Tarjeta"
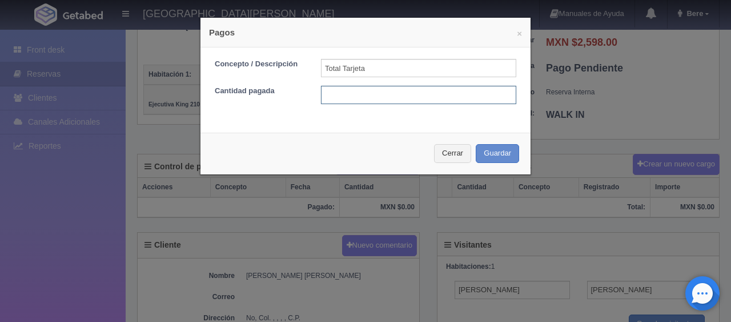
click at [411, 97] on input "text" at bounding box center [418, 95] width 195 height 18
type input "2598"
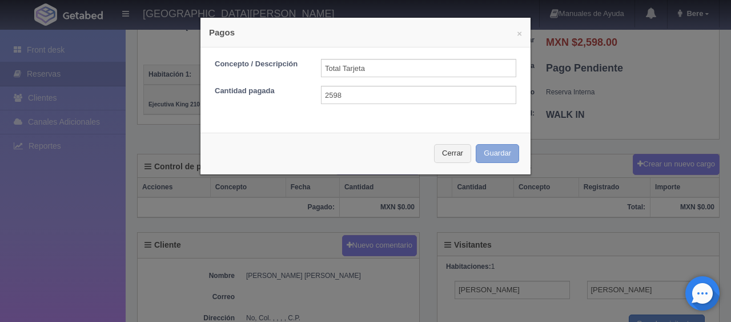
click at [493, 154] on button "Guardar" at bounding box center [497, 153] width 43 height 19
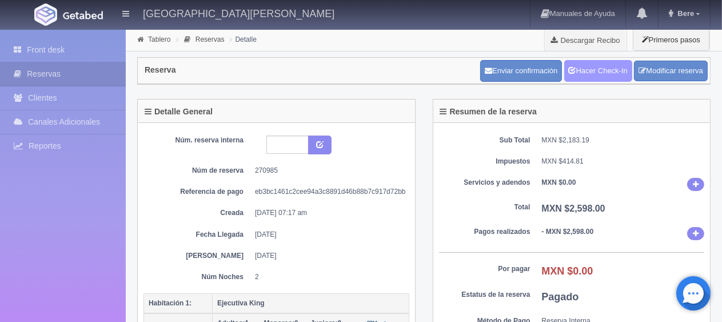
click at [603, 70] on link "Hacer Check-In" at bounding box center [598, 71] width 68 height 22
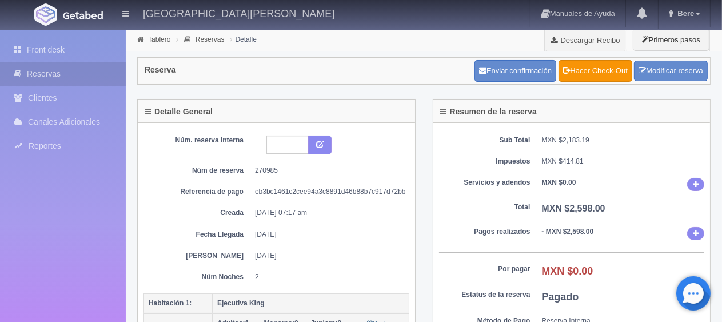
scroll to position [229, 0]
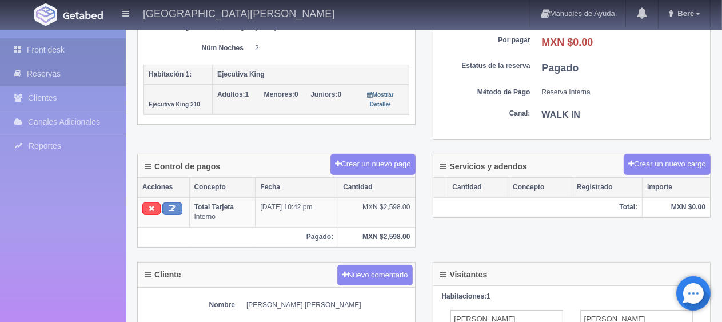
click at [80, 50] on link "Front desk" at bounding box center [63, 49] width 126 height 23
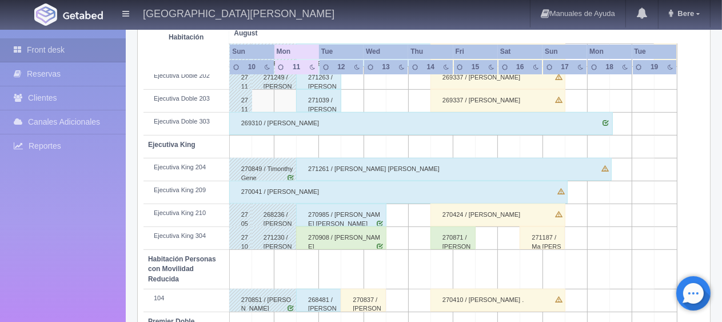
scroll to position [495, 0]
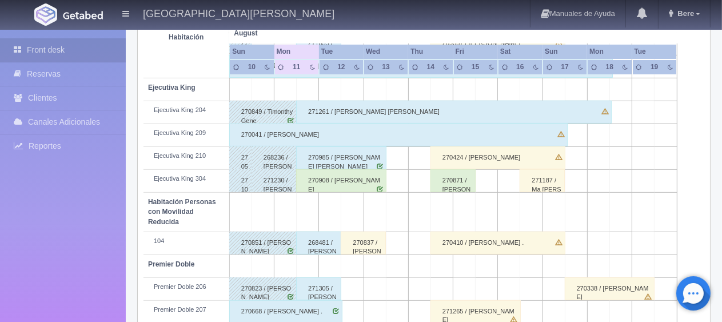
click at [347, 175] on div "270908 / [PERSON_NAME]" at bounding box center [341, 180] width 90 height 23
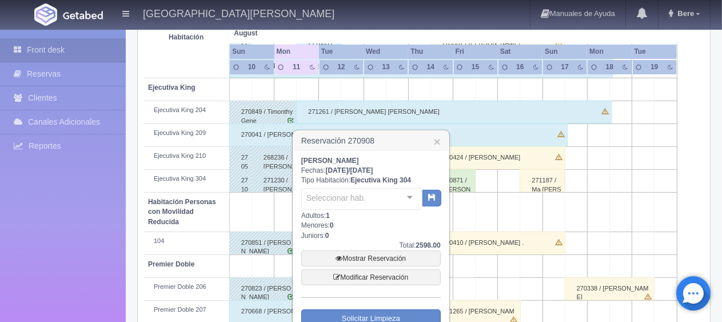
scroll to position [609, 0]
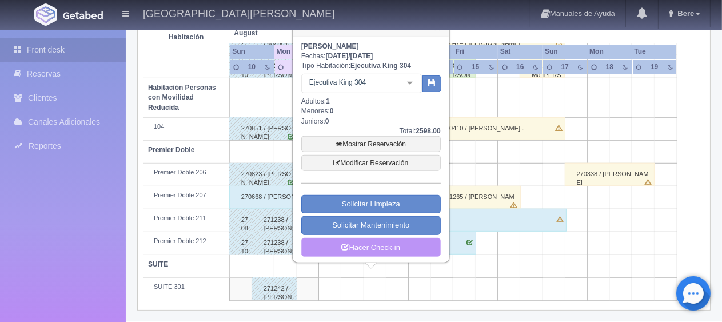
click at [391, 241] on link "Hacer Check-in" at bounding box center [370, 247] width 139 height 19
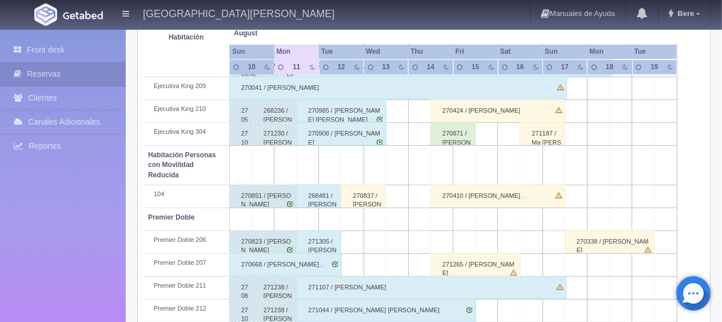
scroll to position [609, 0]
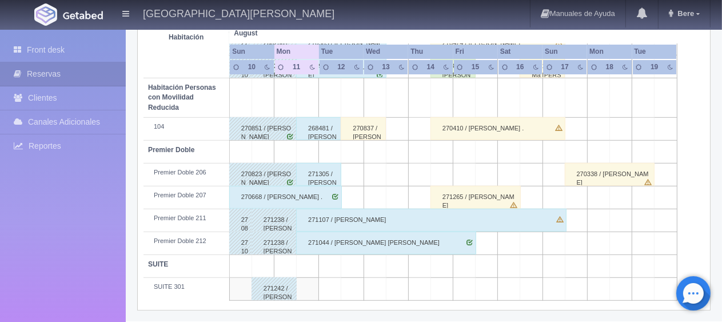
click at [375, 221] on div "271107 / [PERSON_NAME]" at bounding box center [431, 220] width 270 height 23
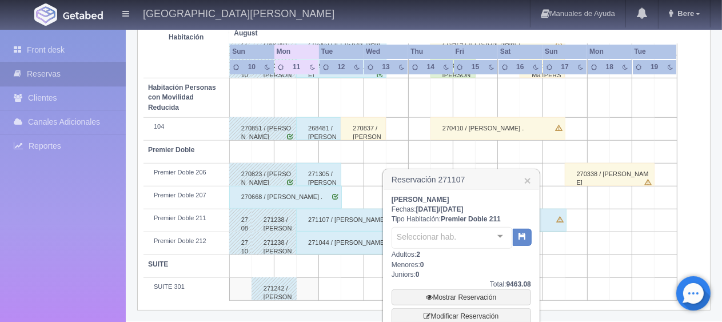
scroll to position [707, 0]
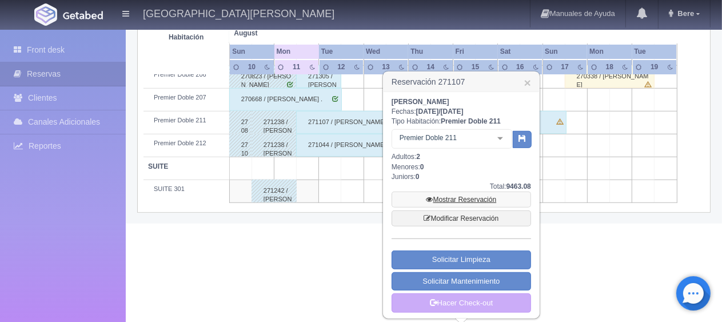
click at [499, 198] on link "Mostrar Reservación" at bounding box center [460, 199] width 139 height 16
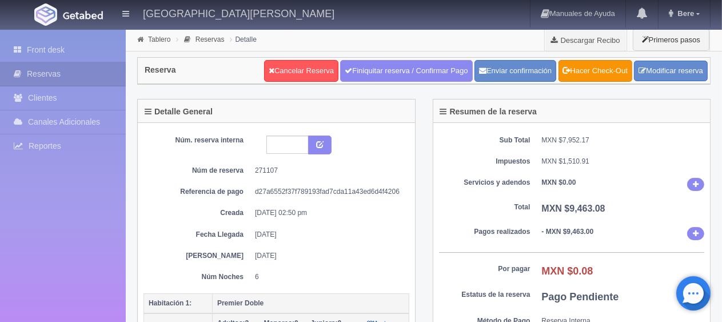
scroll to position [171, 0]
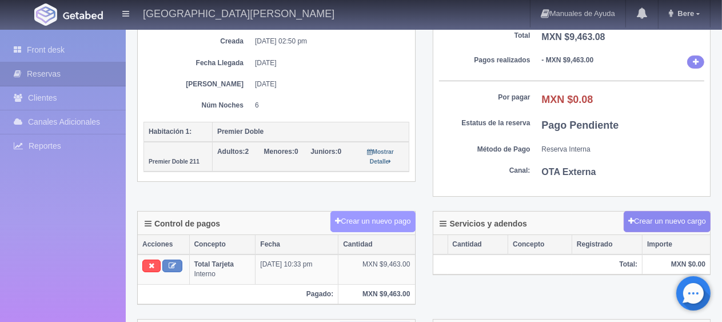
click at [347, 218] on button "Crear un nuevo pago" at bounding box center [372, 221] width 85 height 21
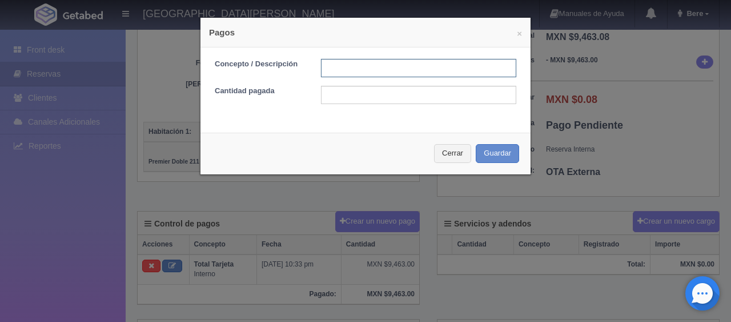
click at [376, 65] on input "text" at bounding box center [418, 68] width 195 height 18
type input "pago con tarjeta"
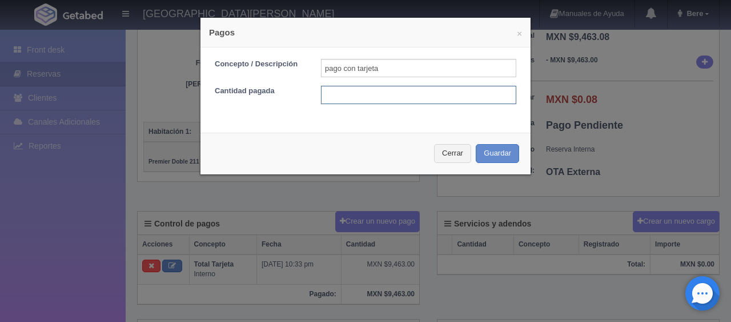
click at [418, 91] on input "text" at bounding box center [418, 95] width 195 height 18
type input "0.08"
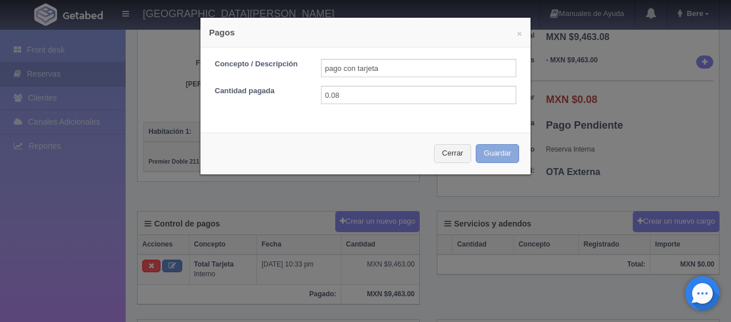
click at [496, 151] on button "Guardar" at bounding box center [497, 153] width 43 height 19
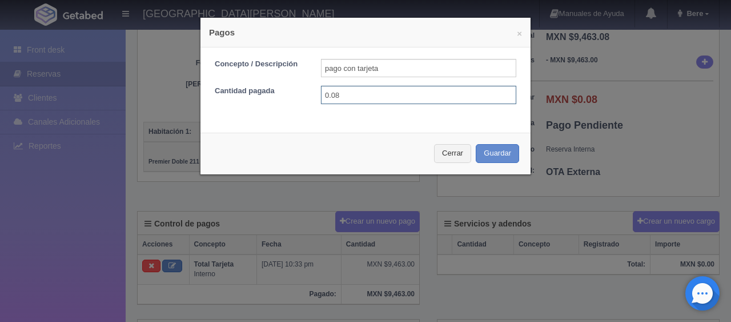
click at [408, 100] on input "0.08" at bounding box center [418, 95] width 195 height 18
type input "0.08"
click at [460, 146] on button "Cerrar" at bounding box center [452, 153] width 37 height 19
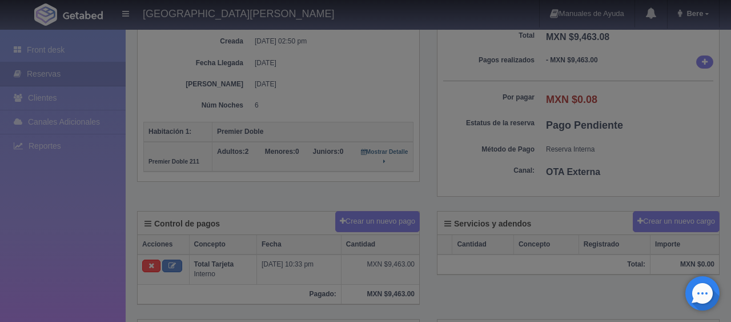
click at [475, 149] on div at bounding box center [365, 161] width 731 height 322
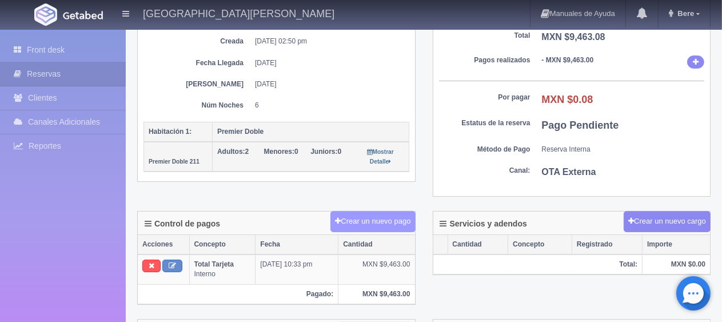
click at [370, 222] on button "Crear un nuevo pago" at bounding box center [372, 221] width 85 height 21
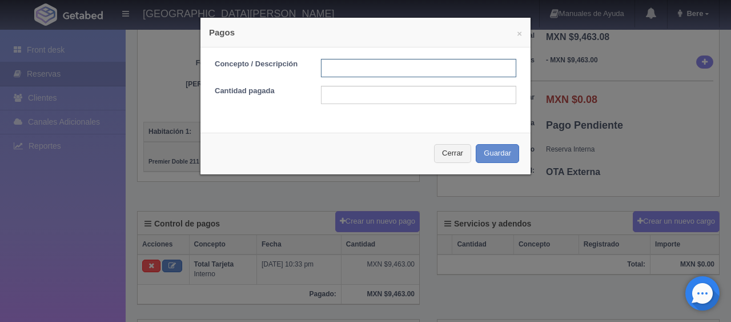
click at [387, 70] on input "text" at bounding box center [418, 68] width 195 height 18
type input "pago con tarjeta"
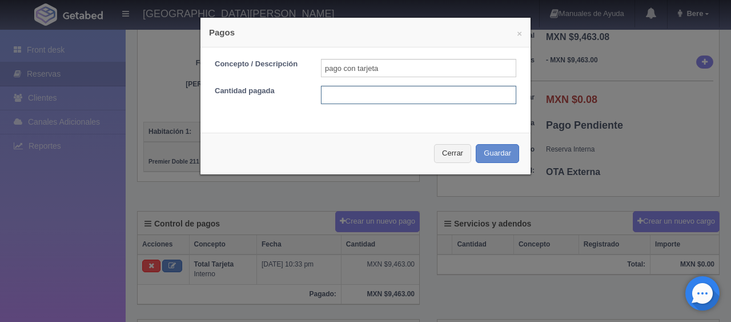
click at [405, 99] on input "text" at bounding box center [418, 95] width 195 height 18
type input "0.08"
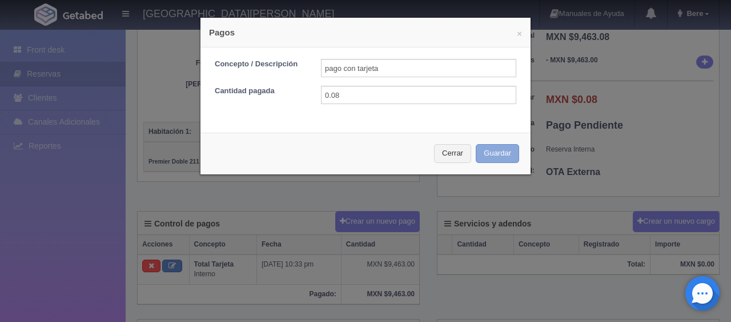
click at [495, 147] on button "Guardar" at bounding box center [497, 153] width 43 height 19
click at [523, 38] on div "× Pagos" at bounding box center [366, 33] width 330 height 30
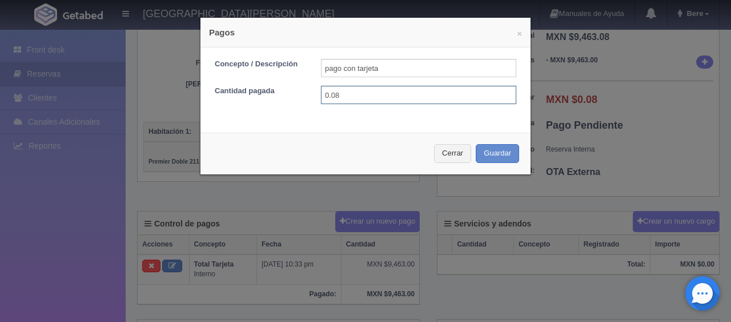
click at [386, 99] on input "0.08" at bounding box center [418, 95] width 195 height 18
click at [517, 31] on button "×" at bounding box center [519, 33] width 5 height 9
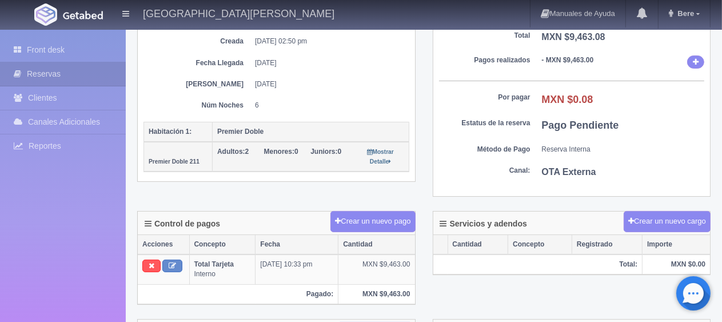
scroll to position [0, 0]
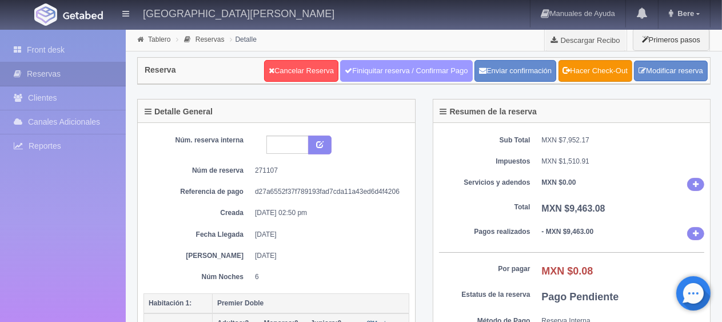
click at [349, 69] on link "Finiquitar reserva / Confirmar Pago" at bounding box center [406, 71] width 132 height 22
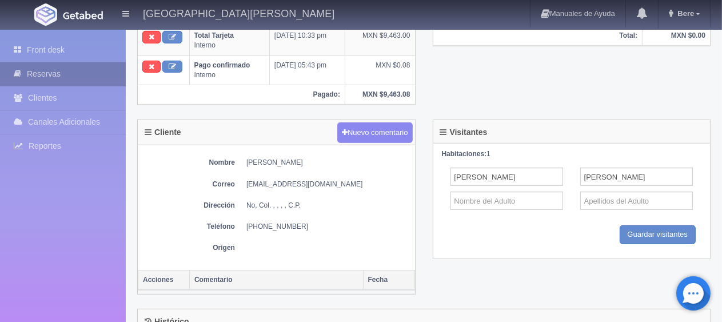
scroll to position [457, 0]
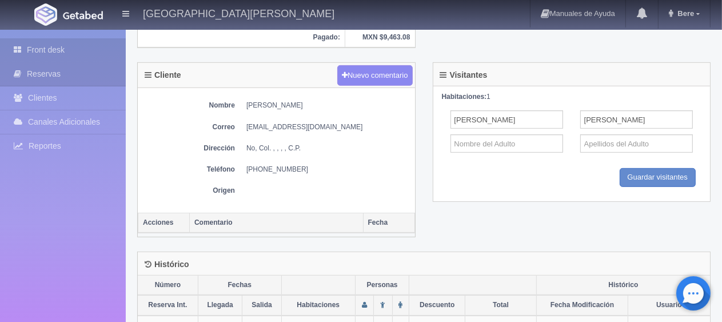
click at [79, 49] on link "Front desk" at bounding box center [63, 49] width 126 height 23
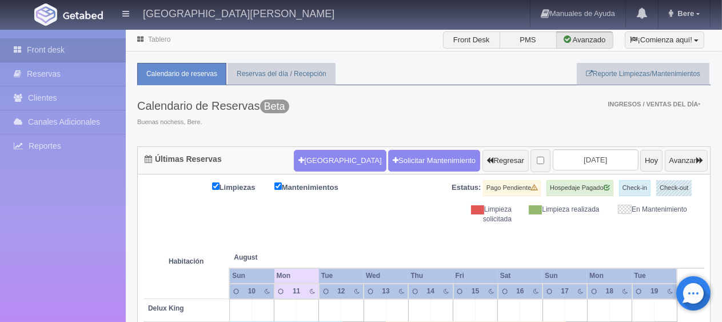
scroll to position [381, 0]
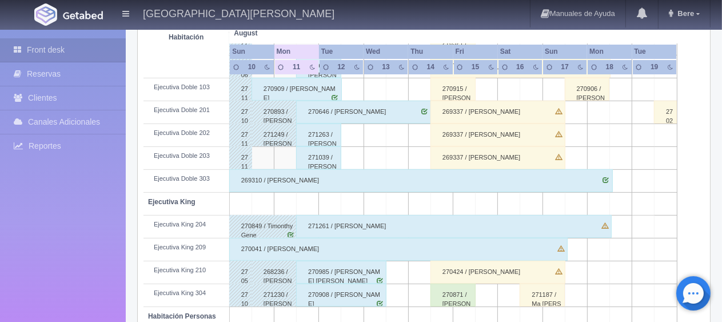
click at [414, 250] on div "270041 / [PERSON_NAME]" at bounding box center [398, 249] width 338 height 23
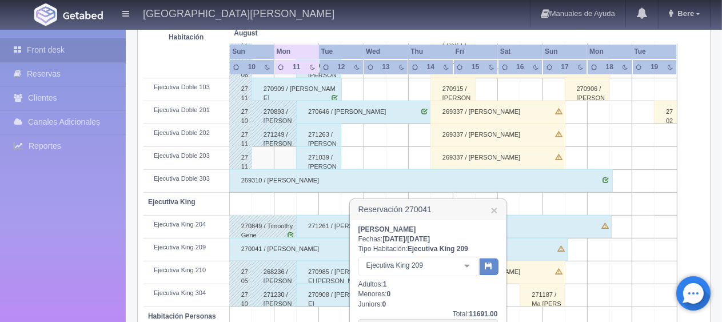
scroll to position [552, 0]
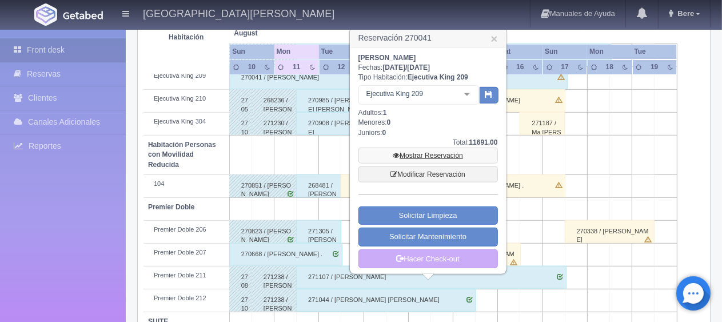
click at [442, 150] on link "Mostrar Reservación" at bounding box center [427, 155] width 139 height 16
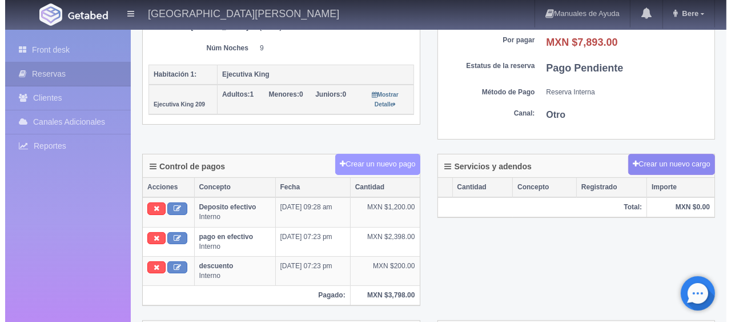
scroll to position [229, 0]
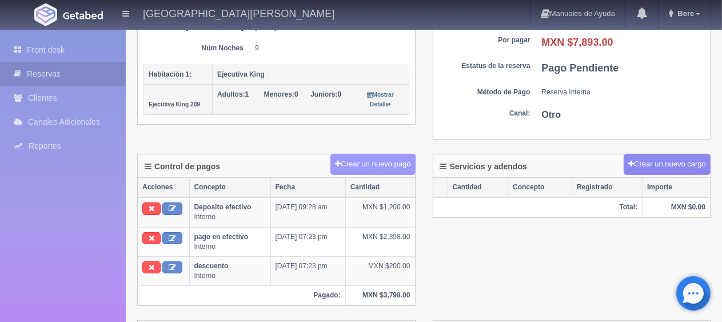
click at [400, 163] on button "Crear un nuevo pago" at bounding box center [372, 164] width 85 height 21
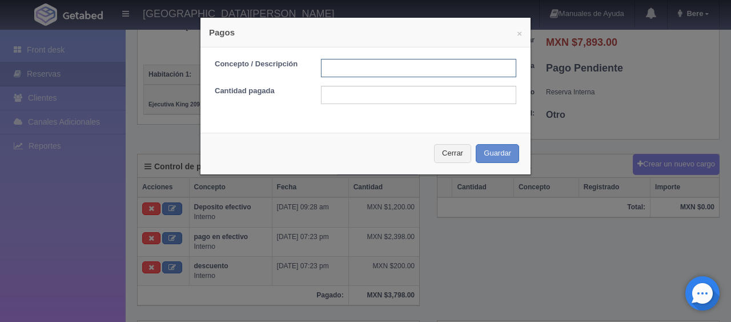
click at [407, 72] on input "text" at bounding box center [418, 68] width 195 height 18
type input "pago con tarjeta"
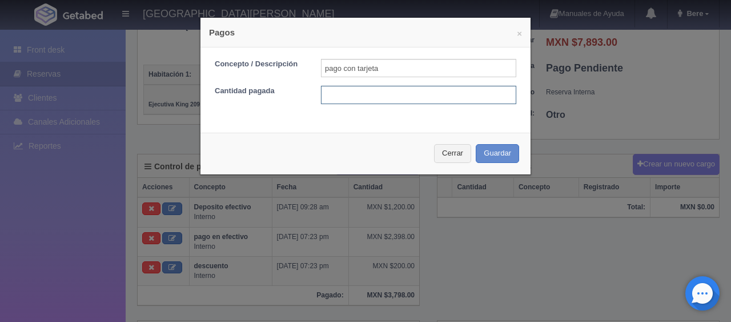
click at [435, 93] on input "text" at bounding box center [418, 95] width 195 height 18
type input "5"
type input "2598"
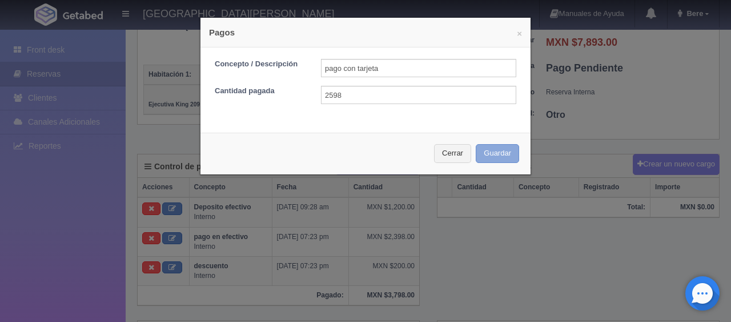
click at [490, 147] on button "Guardar" at bounding box center [497, 153] width 43 height 19
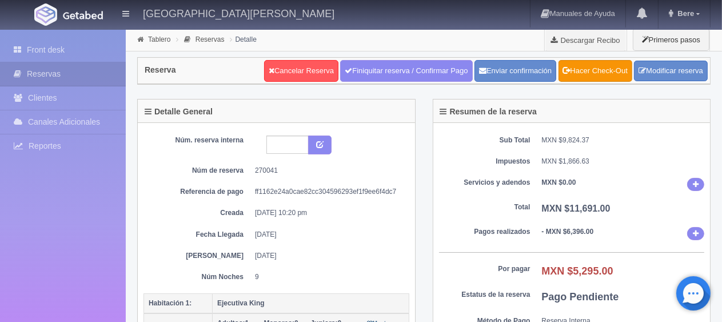
scroll to position [171, 0]
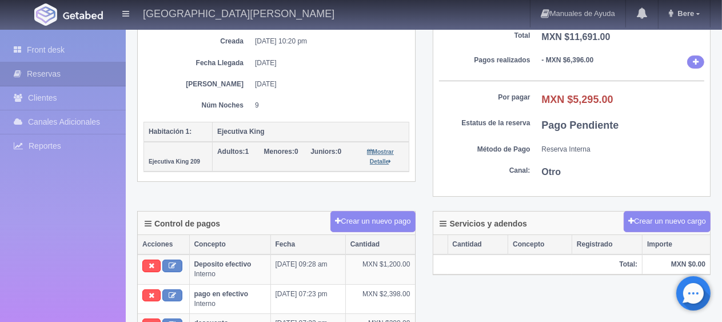
click at [379, 149] on small "Mostrar Detalle" at bounding box center [380, 157] width 26 height 16
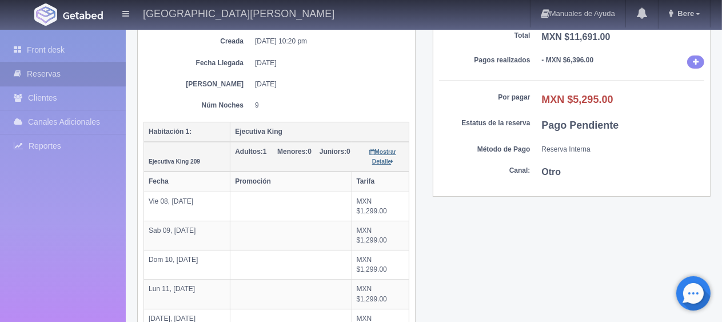
click at [380, 149] on small "Mostrar Detalle" at bounding box center [382, 157] width 26 height 16
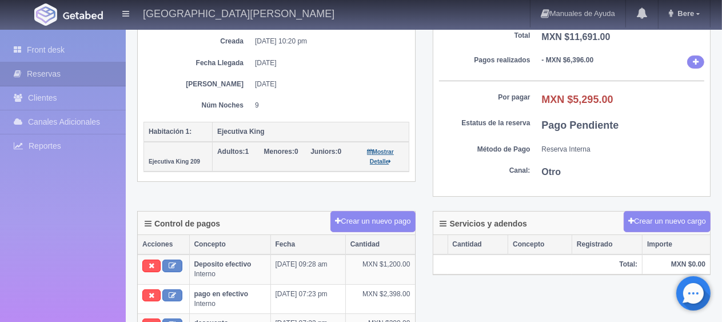
scroll to position [0, 0]
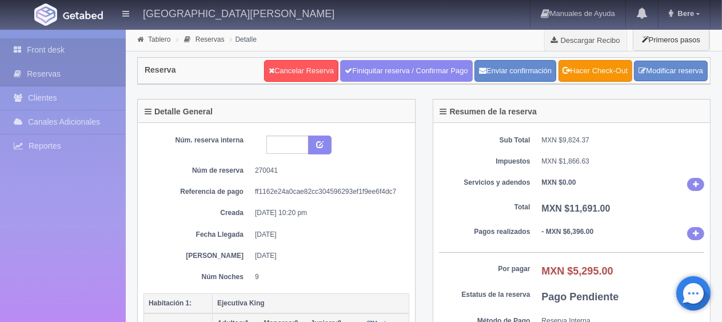
click at [74, 51] on link "Front desk" at bounding box center [63, 49] width 126 height 23
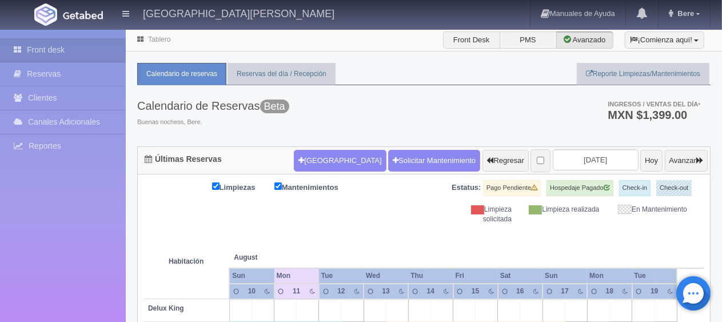
scroll to position [114, 0]
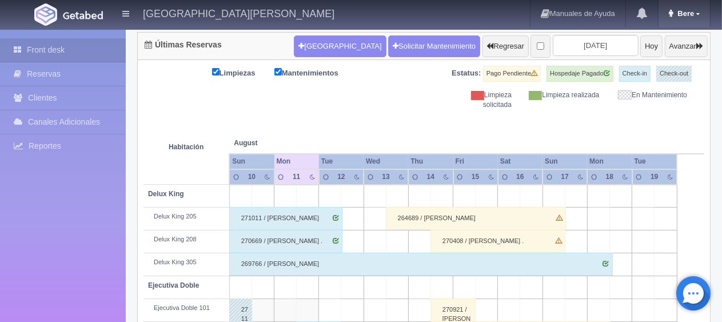
click at [699, 21] on link "Bere" at bounding box center [683, 13] width 51 height 27
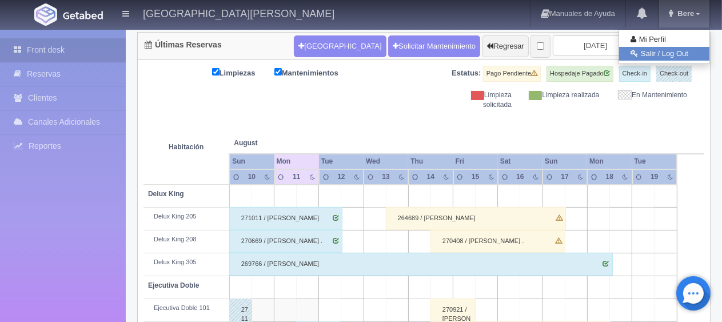
click at [665, 56] on link "Salir / Log Out" at bounding box center [664, 54] width 90 height 14
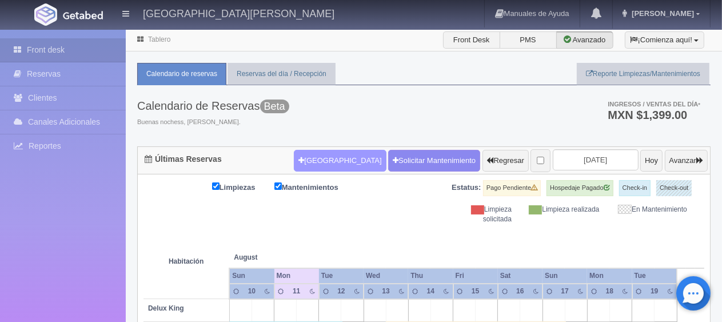
click at [314, 154] on button "[GEOGRAPHIC_DATA]" at bounding box center [340, 161] width 92 height 22
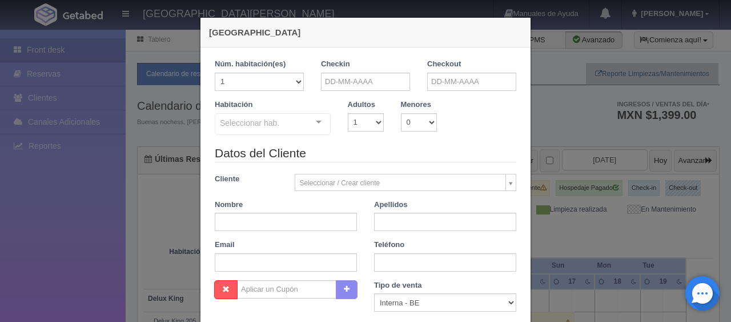
checkbox input "false"
click at [354, 81] on input "text" at bounding box center [365, 82] width 89 height 18
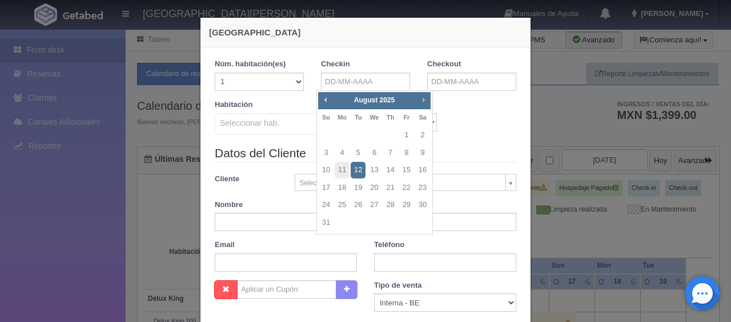
click at [418, 104] on link "Next" at bounding box center [424, 99] width 13 height 13
click at [411, 206] on link "31" at bounding box center [406, 205] width 15 height 17
type input "31-10-2025"
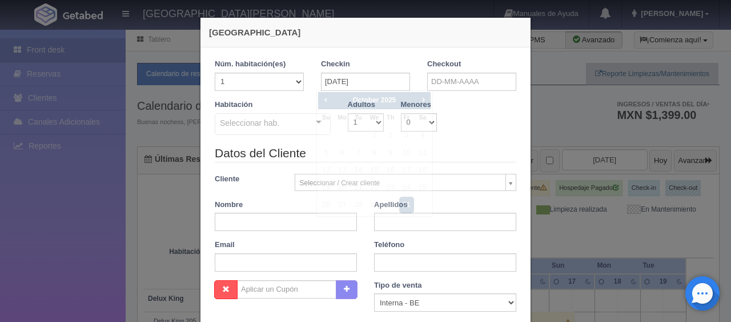
checkbox input "false"
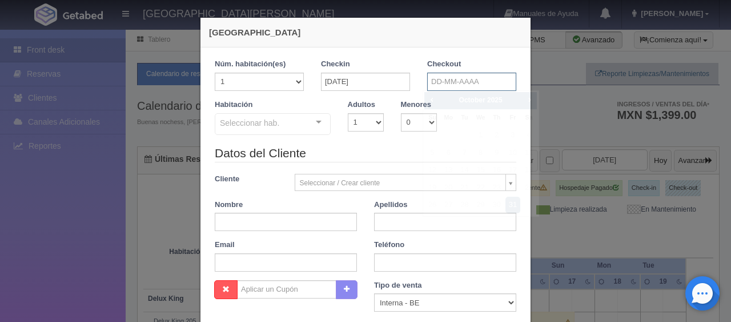
click at [459, 81] on input "text" at bounding box center [471, 82] width 89 height 18
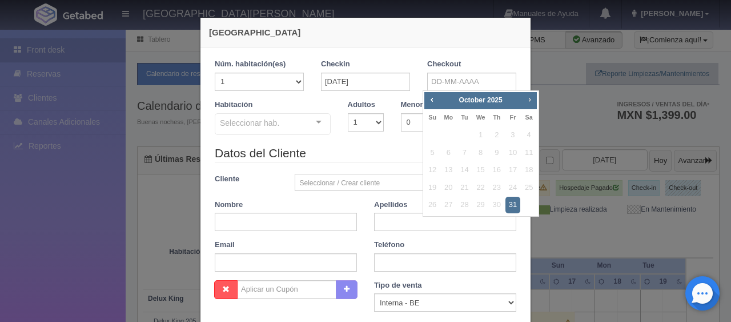
click at [530, 101] on span "Next" at bounding box center [529, 99] width 9 height 9
click at [450, 151] on link "3" at bounding box center [448, 153] width 15 height 17
type input "03-11-2025"
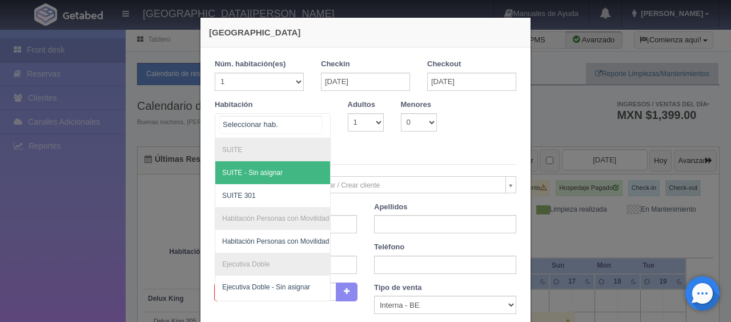
click at [315, 120] on div at bounding box center [318, 122] width 23 height 17
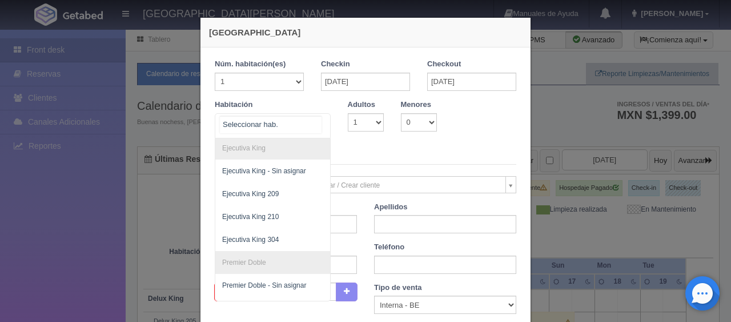
scroll to position [329, 0]
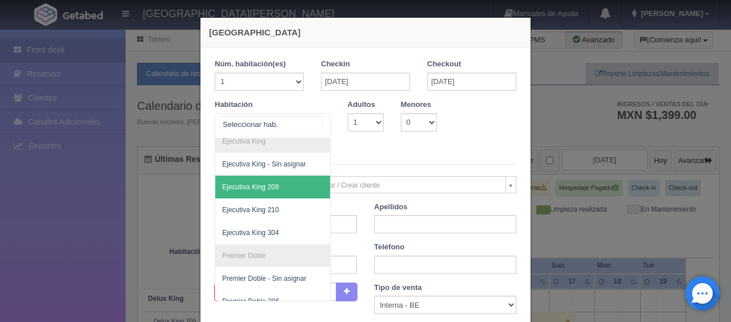
click at [256, 183] on span "Ejecutiva King 209" at bounding box center [250, 187] width 57 height 8
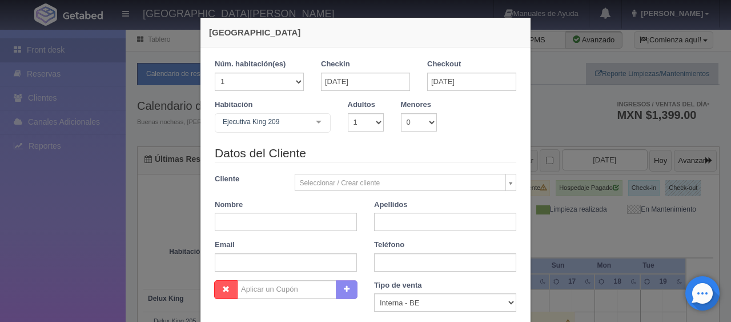
checkbox input "false"
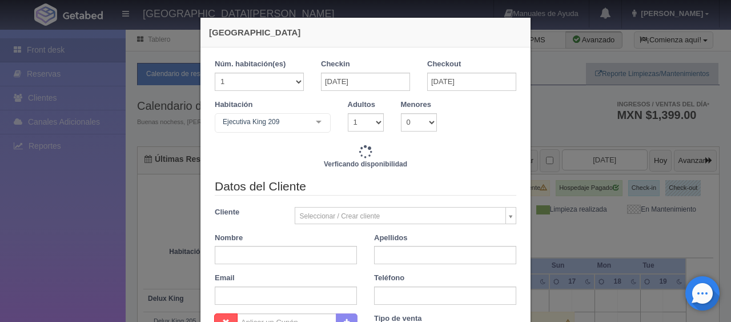
type input "3897.00"
checkbox input "false"
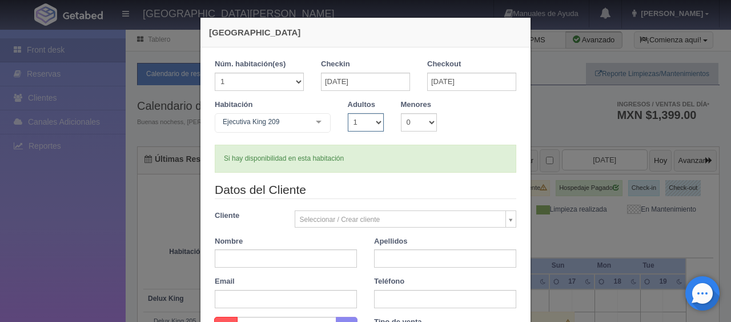
click at [377, 121] on select "1 2 3 4 5 6 7 8 9 10" at bounding box center [366, 122] width 36 height 18
select select "2"
click at [348, 113] on select "1 2 3 4 5 6 7 8 9 10" at bounding box center [366, 122] width 36 height 18
checkbox input "false"
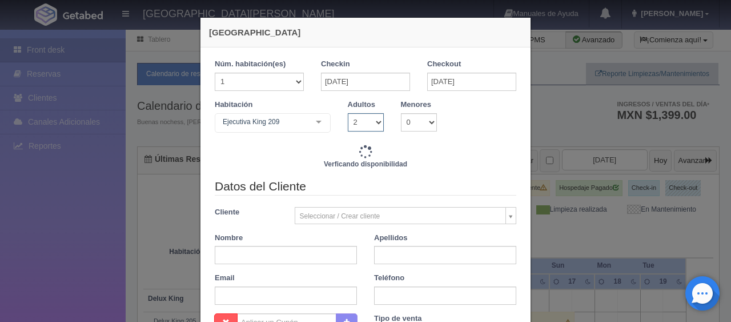
type input "4647.00"
checkbox input "false"
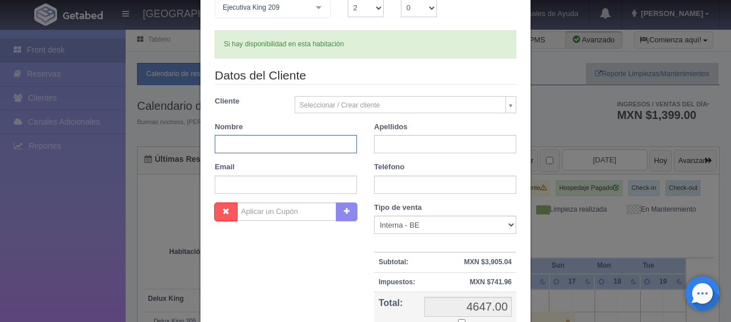
click at [319, 147] on input "text" at bounding box center [286, 144] width 142 height 18
type input "Emily"
click at [421, 141] on input "text" at bounding box center [445, 144] width 142 height 18
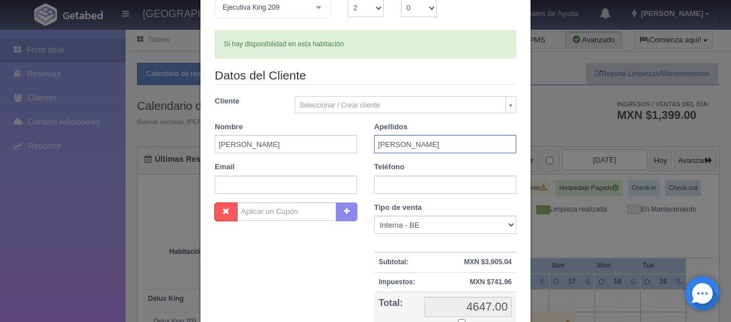
type input "Weber"
click at [441, 175] on input "text" at bounding box center [445, 184] width 142 height 18
paste input "1 (0) 9085385623"
type input "1 (0) 9085385623"
click at [423, 224] on select "Correo Electronico Interna - BE Llamada OTA Externa Otro WALK IN" at bounding box center [445, 224] width 142 height 18
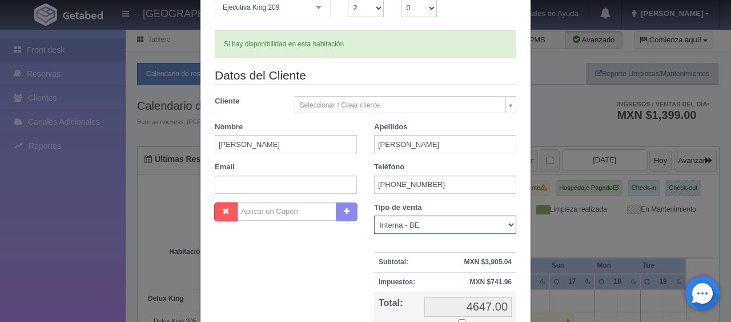
select select "extota"
click at [374, 215] on select "Correo Electronico Interna - BE Llamada OTA Externa Otro WALK IN" at bounding box center [445, 224] width 142 height 18
click at [366, 273] on div "Tipo de venta Correo Electronico Interna - BE Llamada OTA Externa Otro WALK IN …" at bounding box center [445, 281] width 159 height 158
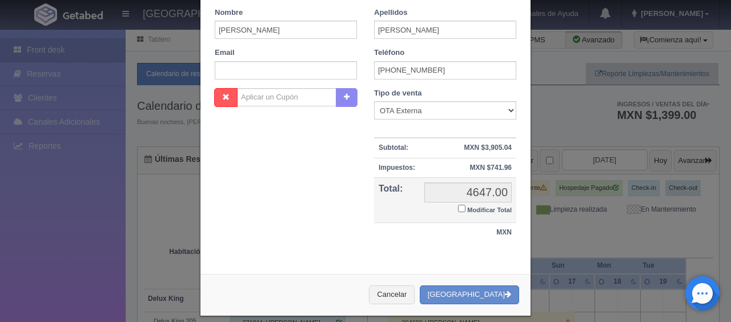
scroll to position [238, 0]
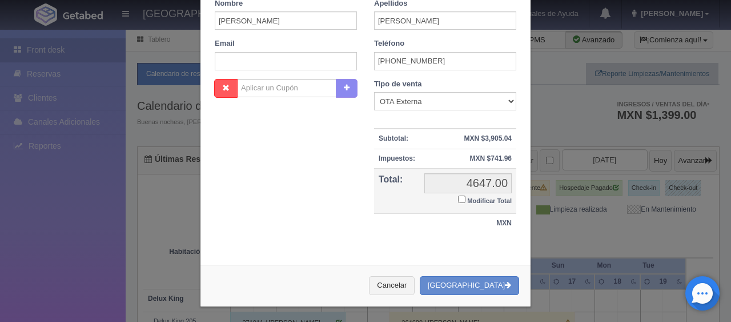
click at [458, 195] on input "Modificar Total" at bounding box center [461, 198] width 7 height 7
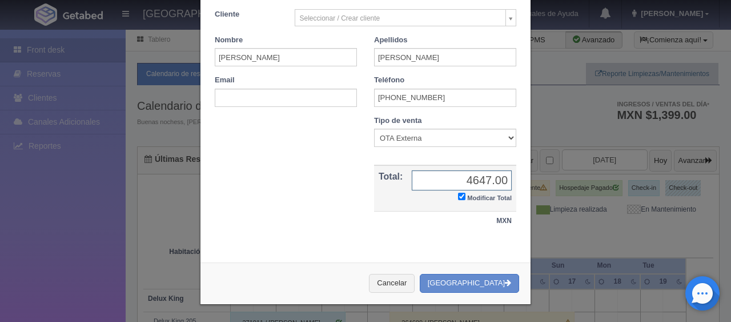
checkbox input "true"
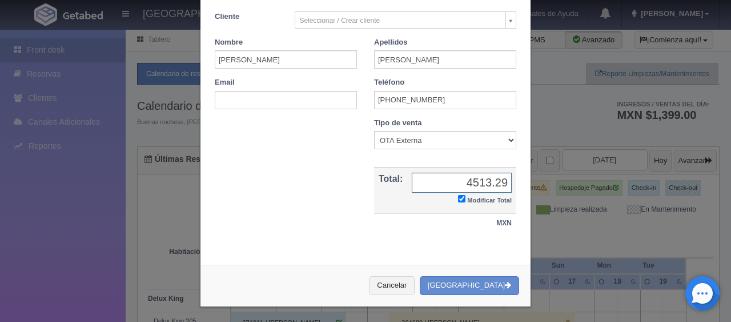
type input "4513.29"
click at [497, 282] on button "[GEOGRAPHIC_DATA]" at bounding box center [469, 285] width 99 height 19
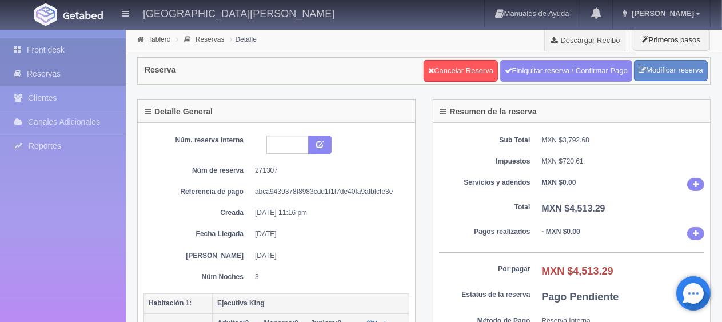
click at [82, 40] on link "Front desk" at bounding box center [63, 49] width 126 height 23
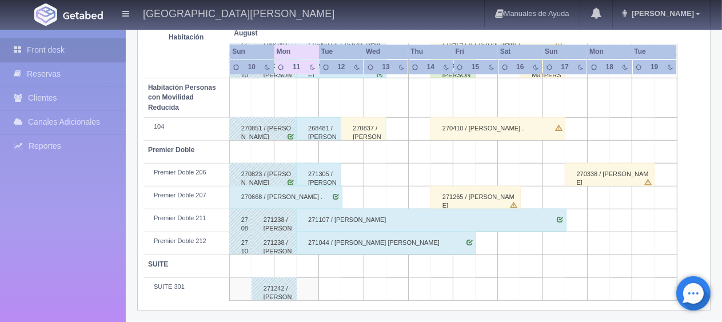
scroll to position [209, 0]
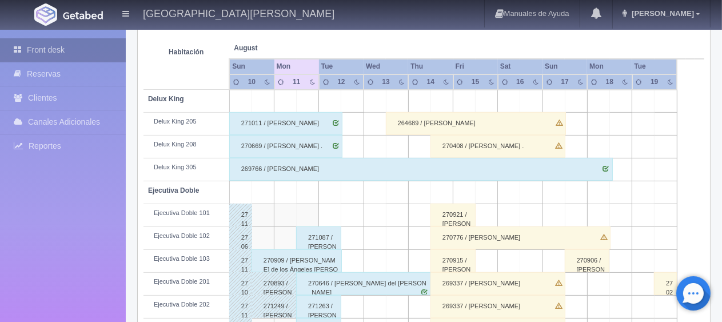
click at [50, 47] on link "Front desk" at bounding box center [63, 49] width 126 height 23
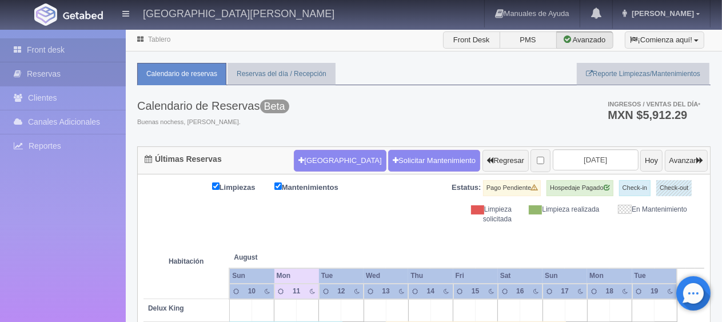
click at [62, 69] on link "Reservas" at bounding box center [63, 73] width 126 height 23
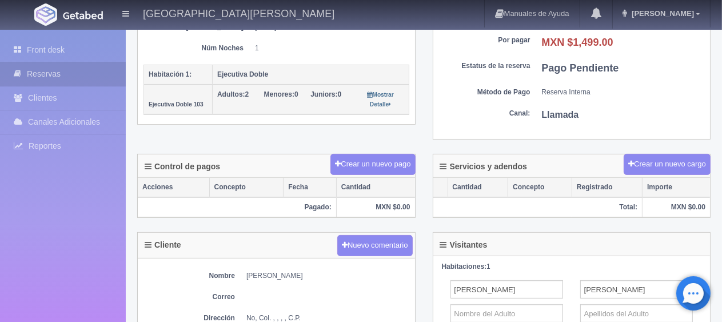
scroll to position [343, 0]
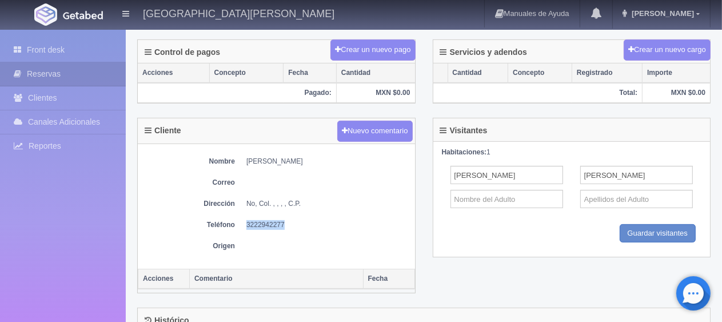
drag, startPoint x: 286, startPoint y: 222, endPoint x: 247, endPoint y: 223, distance: 38.9
click at [247, 223] on dd "3222942277" at bounding box center [327, 225] width 163 height 10
copy dd "3222942277"
click at [64, 49] on link "Front desk" at bounding box center [63, 49] width 126 height 23
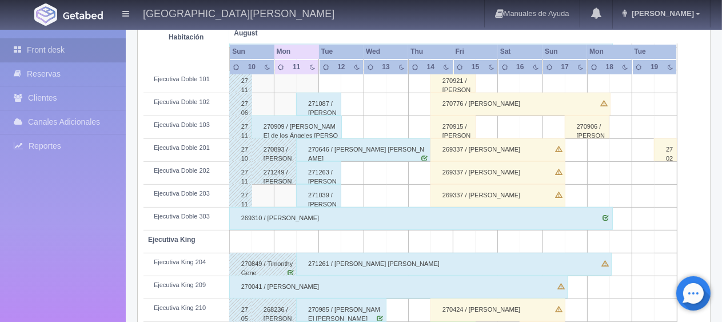
scroll to position [457, 0]
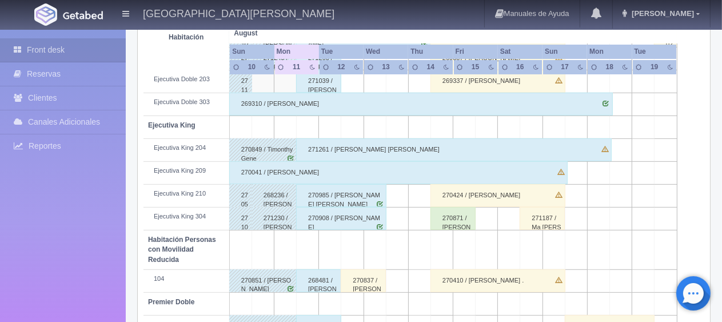
click at [558, 222] on div "271187 / Ma [PERSON_NAME]" at bounding box center [541, 218] width 45 height 23
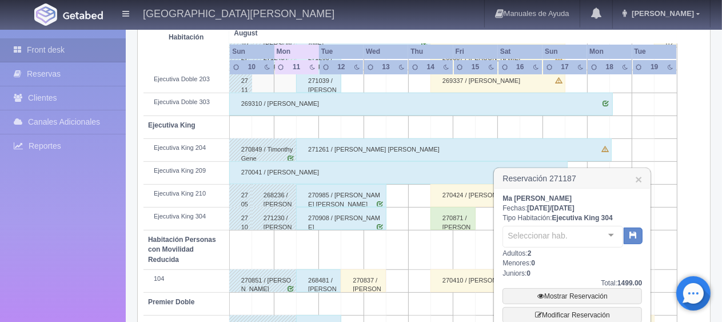
scroll to position [514, 0]
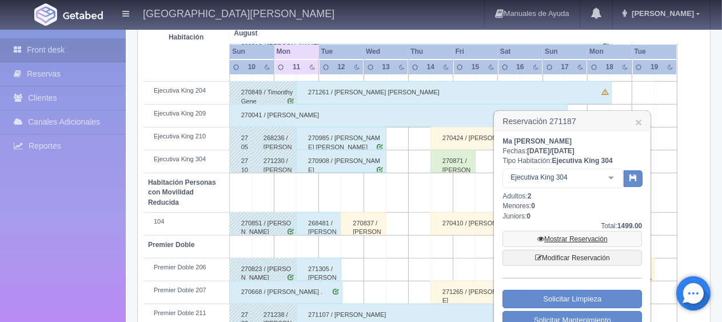
click at [563, 234] on link "Mostrar Reservación" at bounding box center [571, 239] width 139 height 16
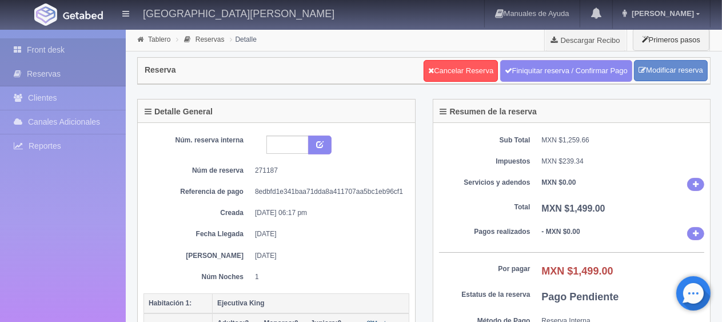
click at [97, 49] on link "Front desk" at bounding box center [63, 49] width 126 height 23
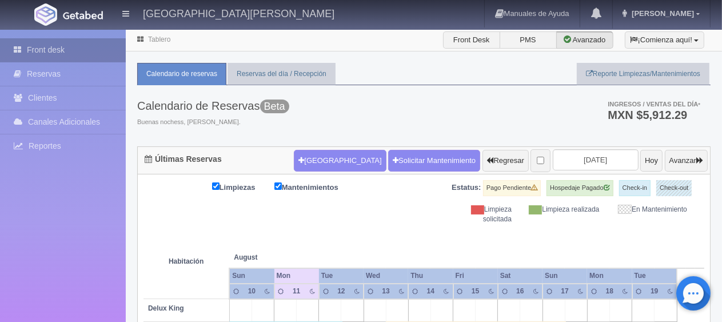
click at [73, 47] on link "Front desk" at bounding box center [63, 49] width 126 height 23
